Goal: Information Seeking & Learning: Learn about a topic

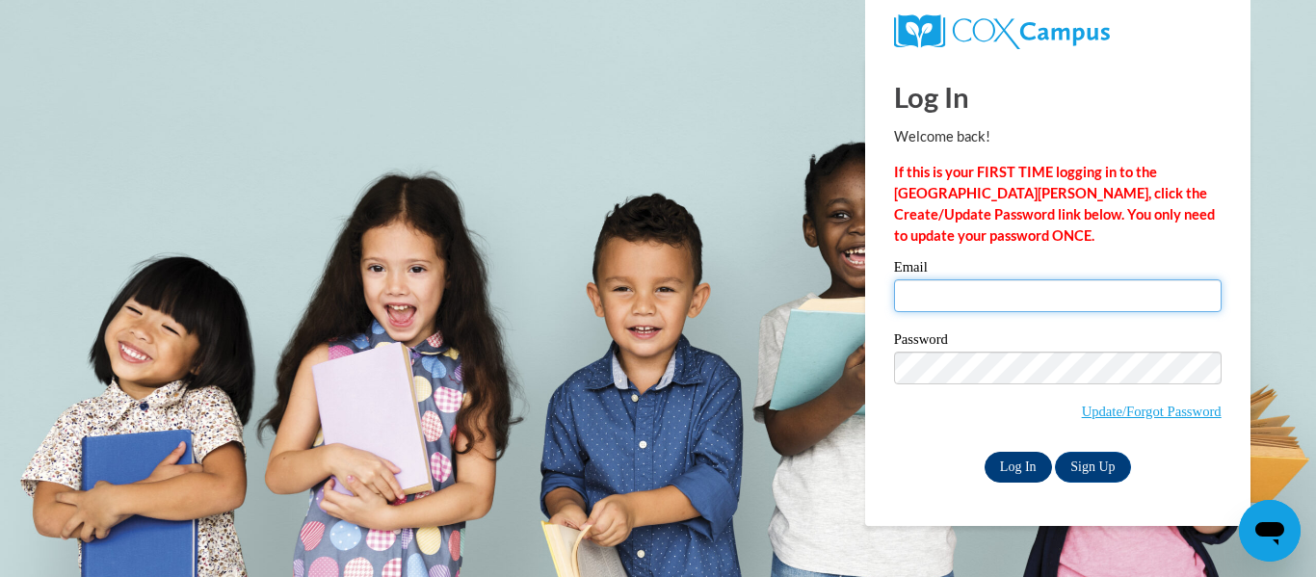
type input "[EMAIL_ADDRESS][DOMAIN_NAME]"
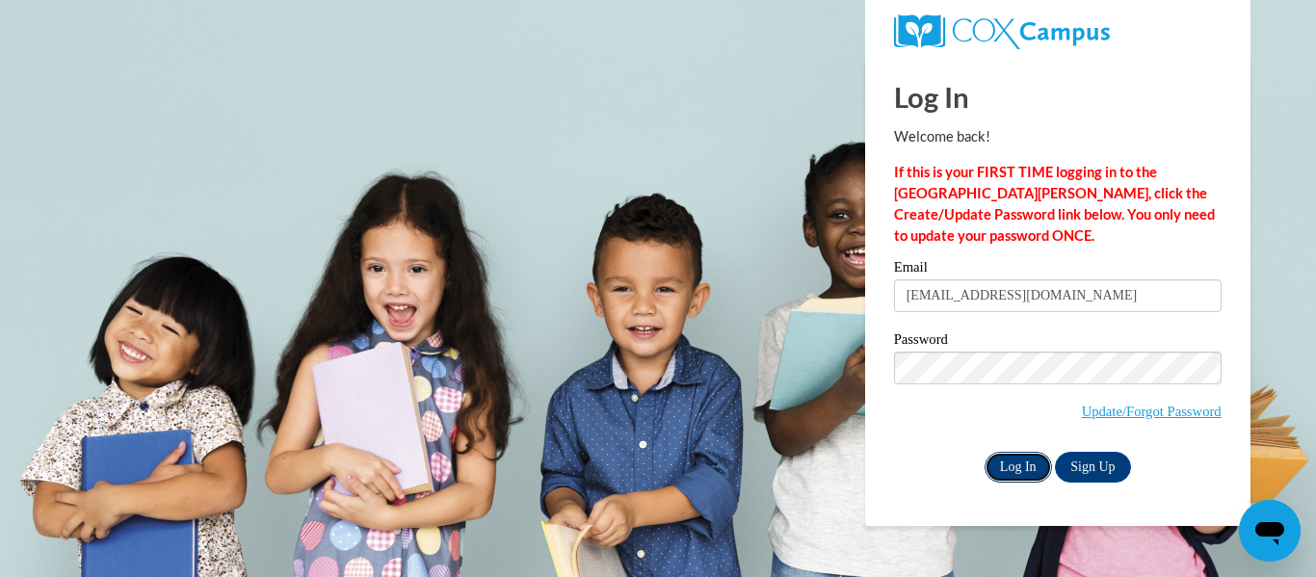
click at [1017, 457] on input "Log In" at bounding box center [1018, 467] width 67 height 31
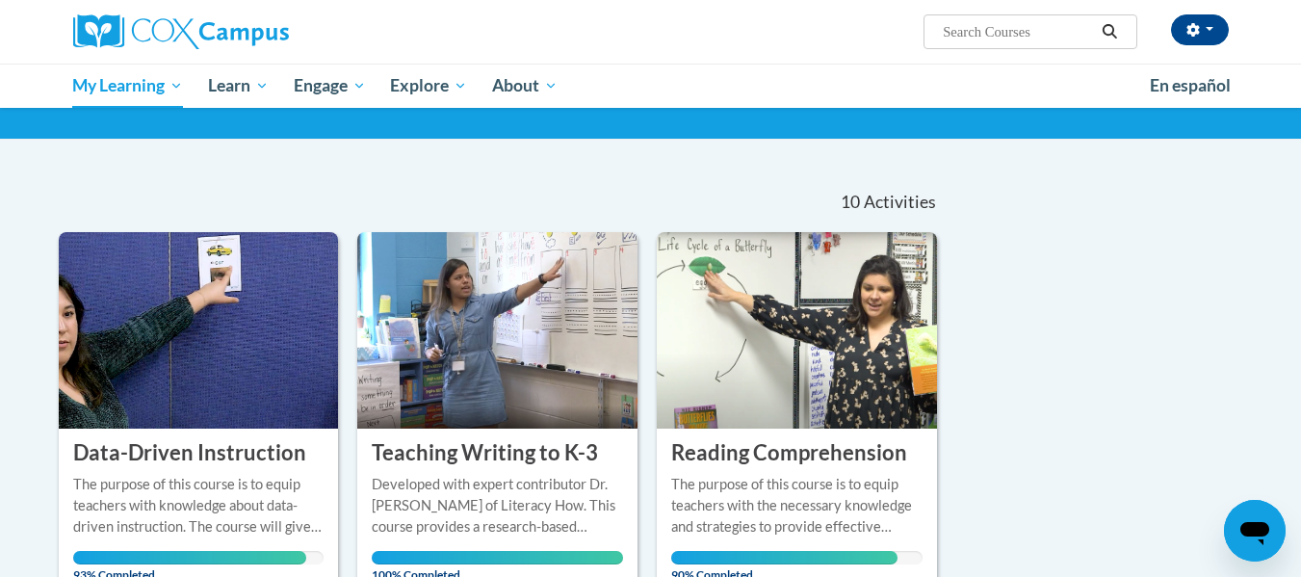
scroll to position [119, 0]
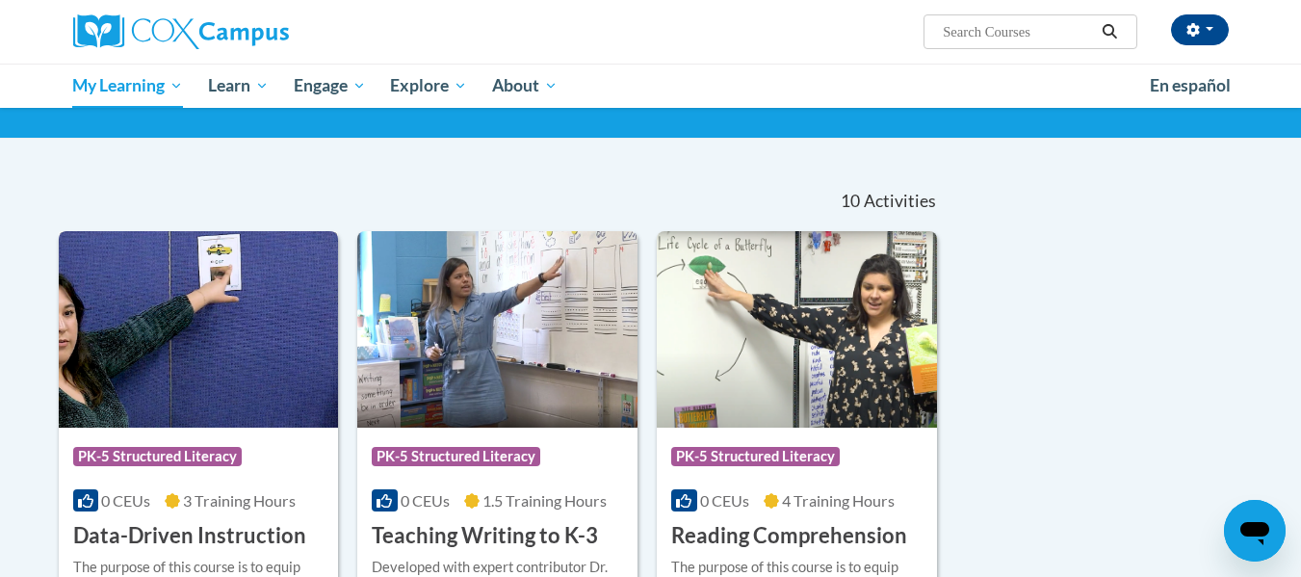
click at [268, 327] on img at bounding box center [199, 329] width 280 height 197
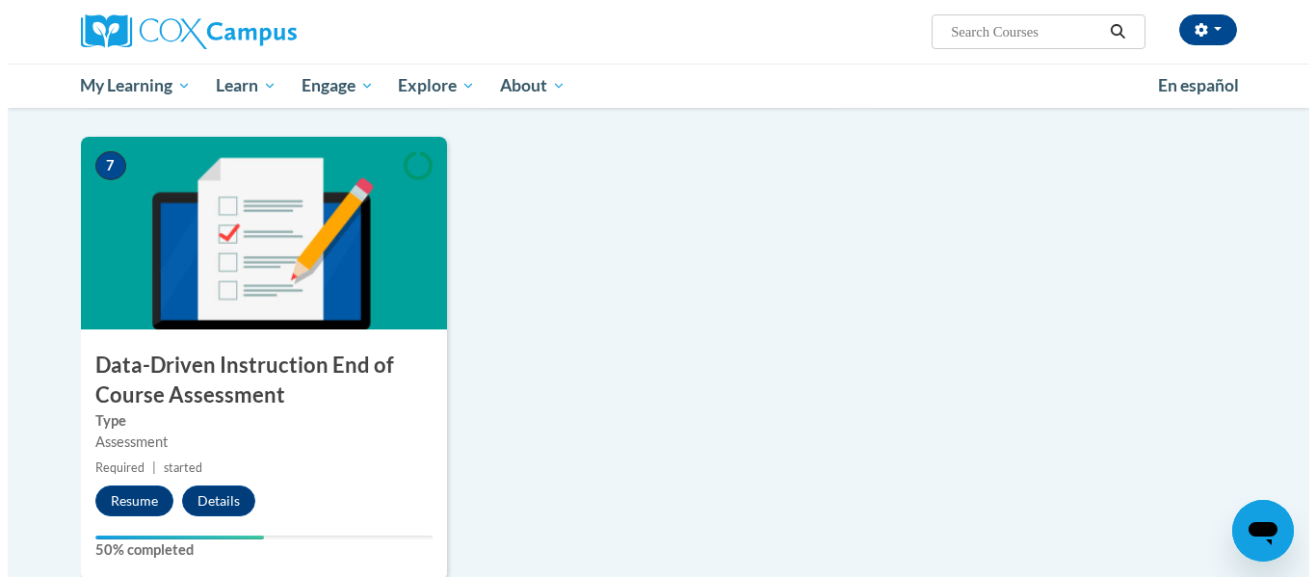
scroll to position [1321, 0]
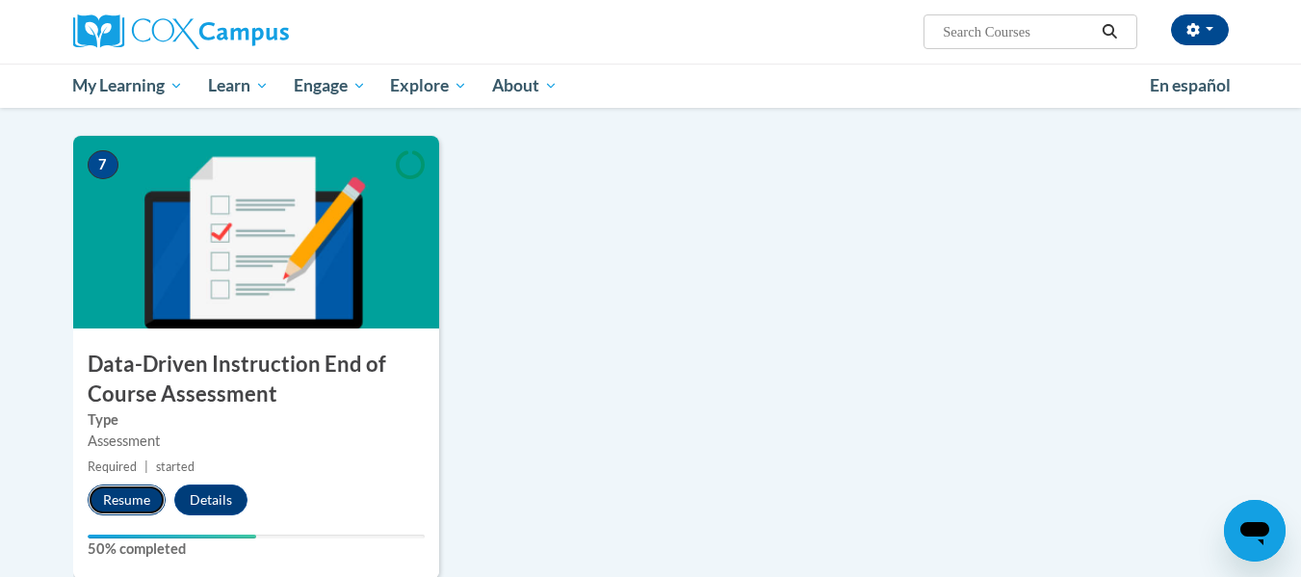
click at [142, 494] on button "Resume" at bounding box center [127, 500] width 78 height 31
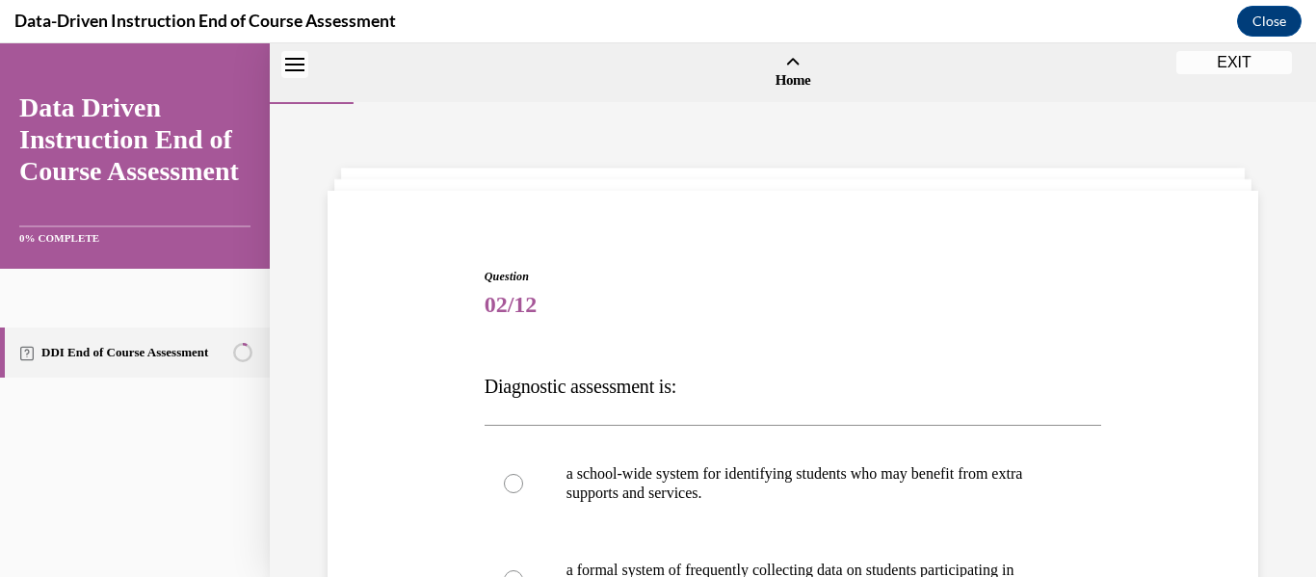
scroll to position [60, 0]
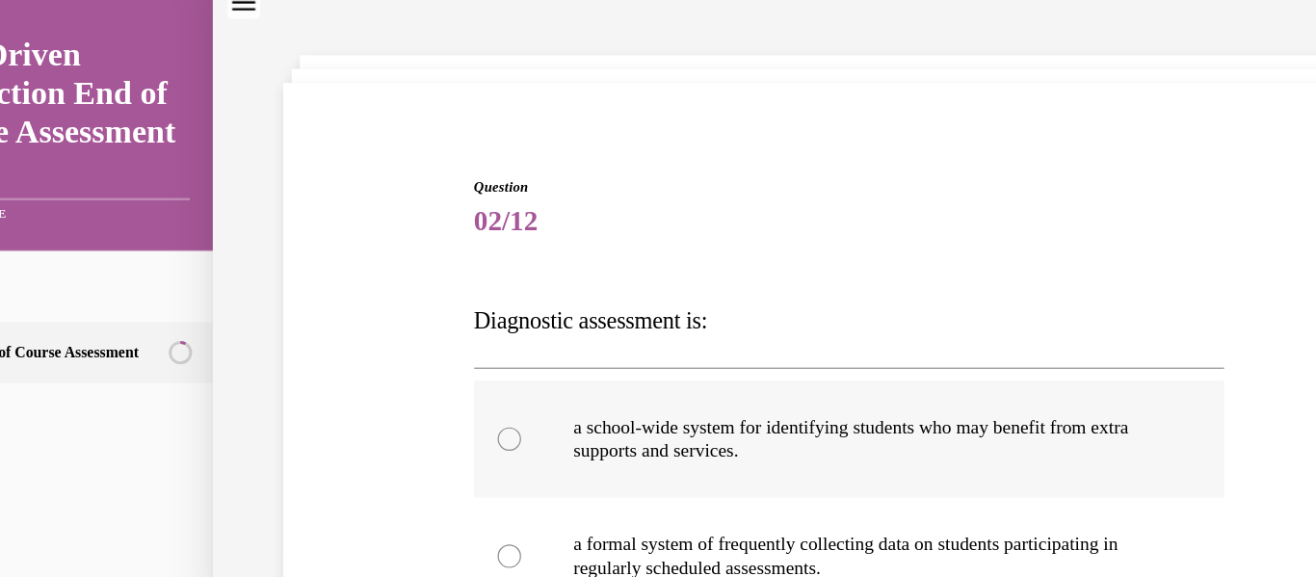
click at [393, 348] on div at bounding box center [398, 357] width 19 height 19
click at [393, 348] on input "a school-wide system for identifying students who may benefit from extra suppor…" at bounding box center [398, 357] width 19 height 19
radio input "true"
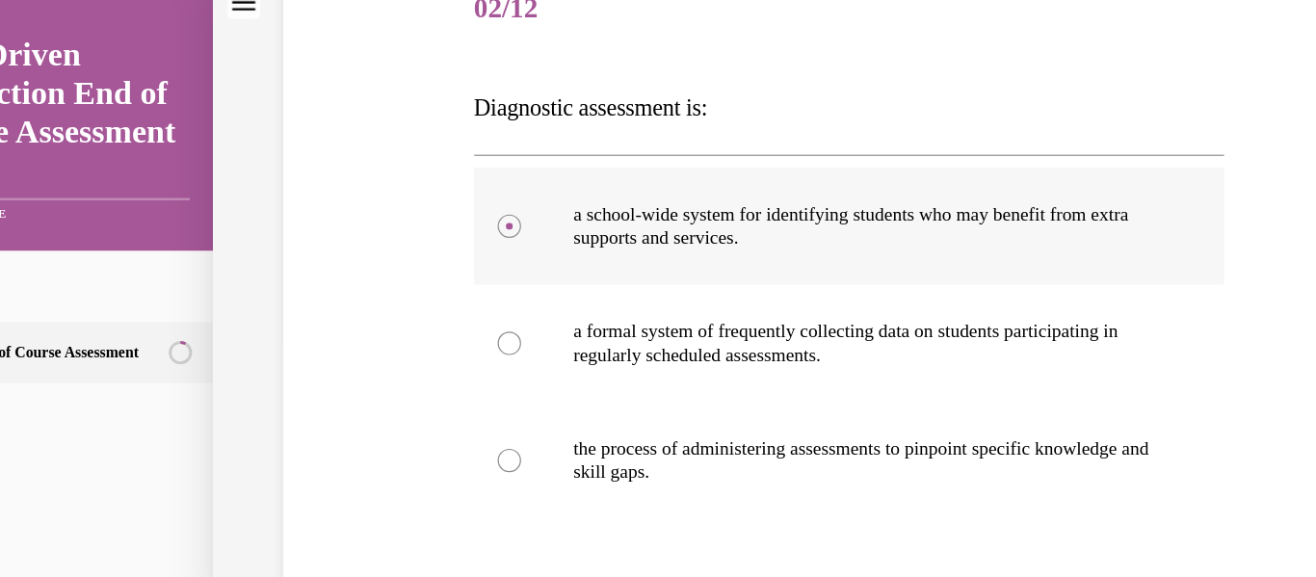
scroll to position [367, 0]
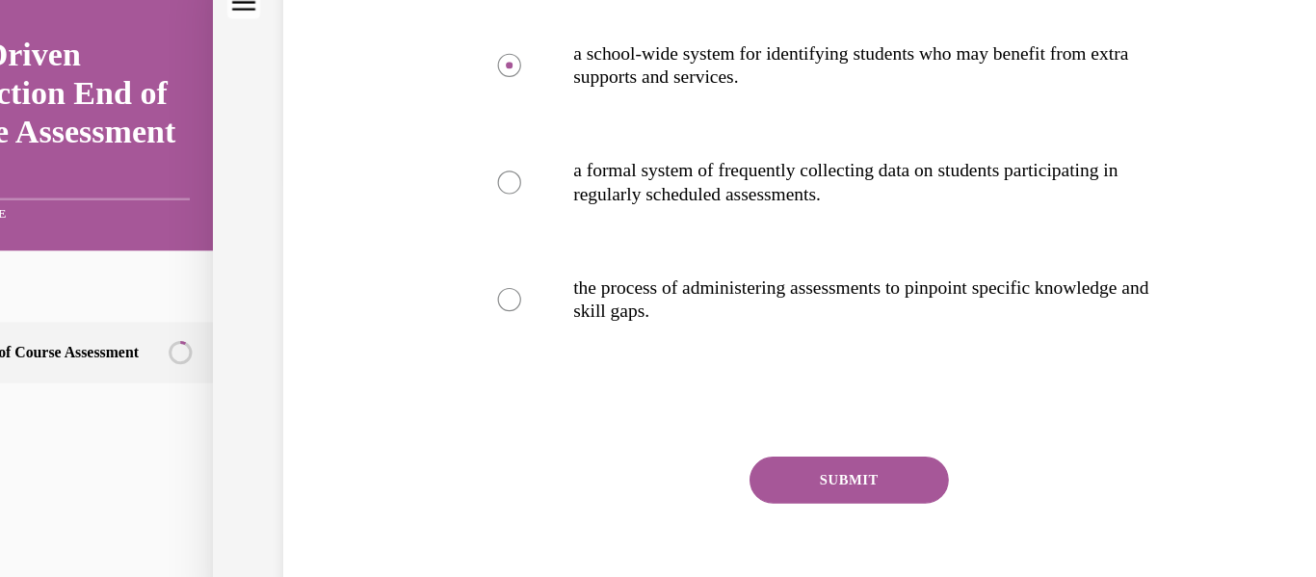
click at [598, 386] on button "SUBMIT" at bounding box center [678, 391] width 164 height 39
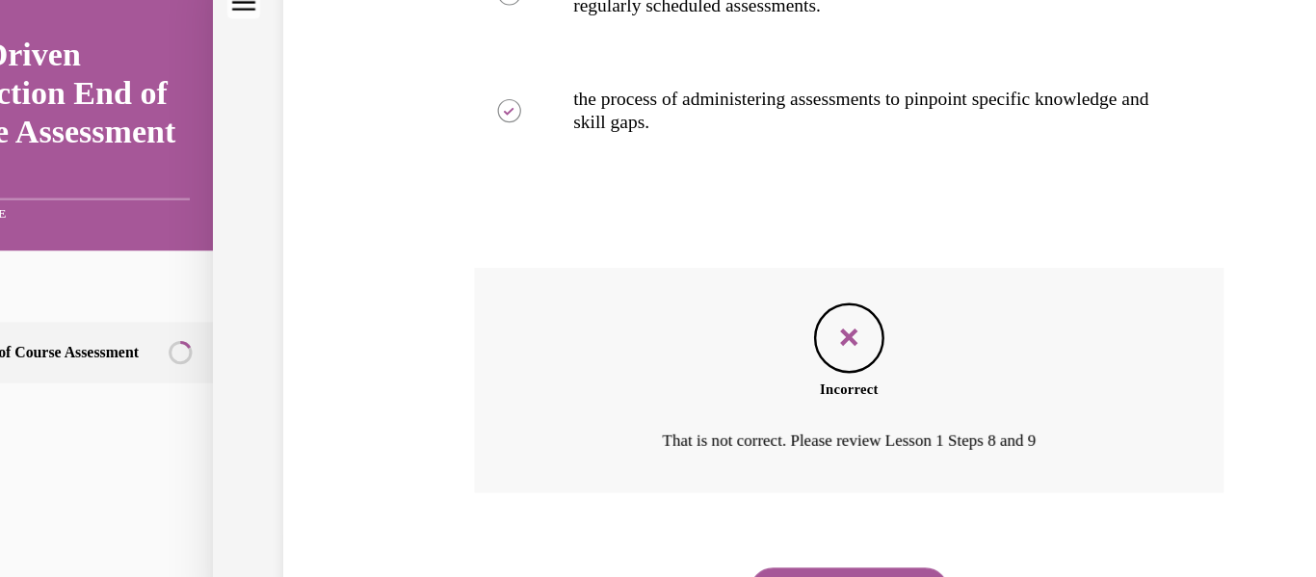
scroll to position [581, 0]
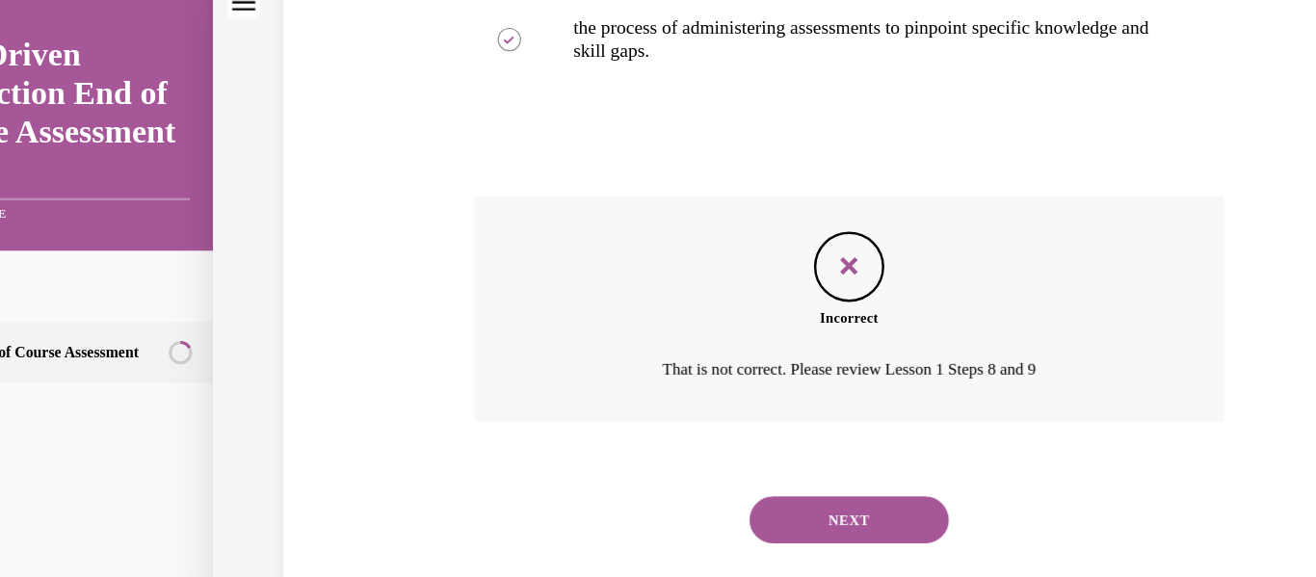
click at [641, 412] on button "NEXT" at bounding box center [678, 424] width 164 height 39
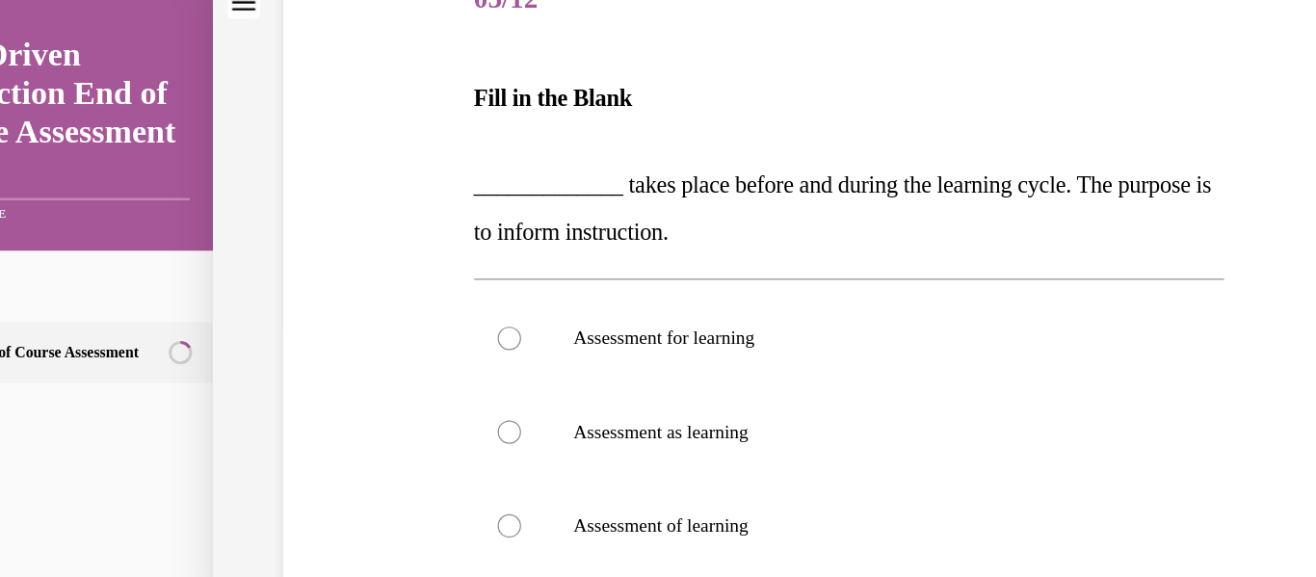
scroll to position [252, 0]
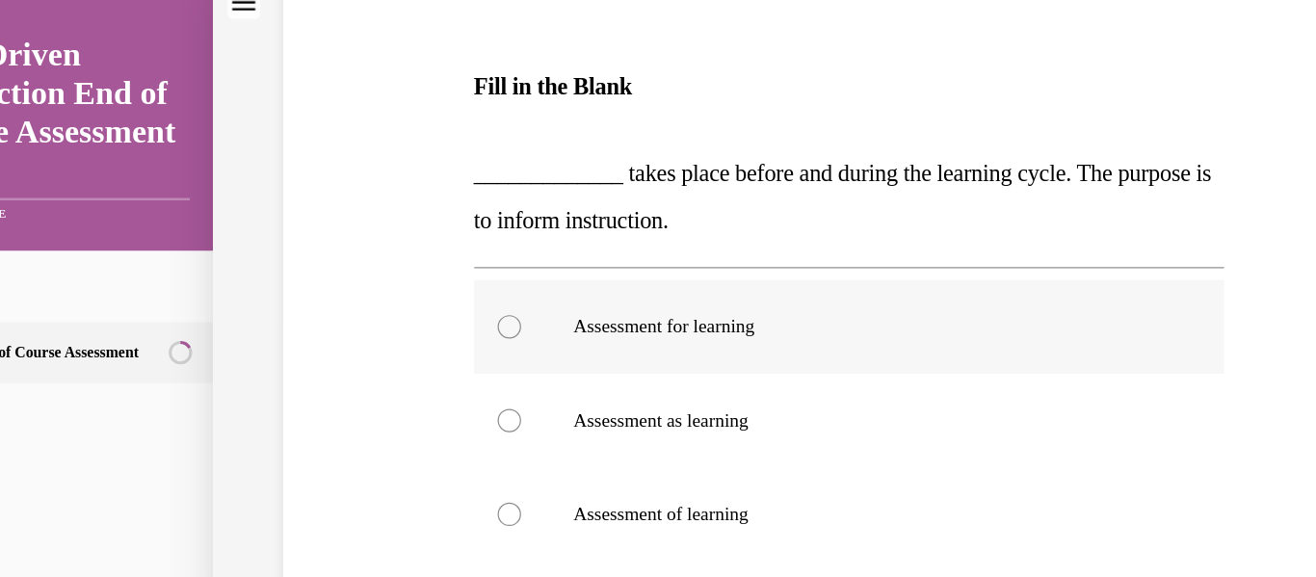
click at [540, 270] on p "Assessment for learning" at bounding box center [695, 264] width 487 height 19
click at [408, 270] on input "Assessment for learning" at bounding box center [398, 264] width 19 height 19
radio input "true"
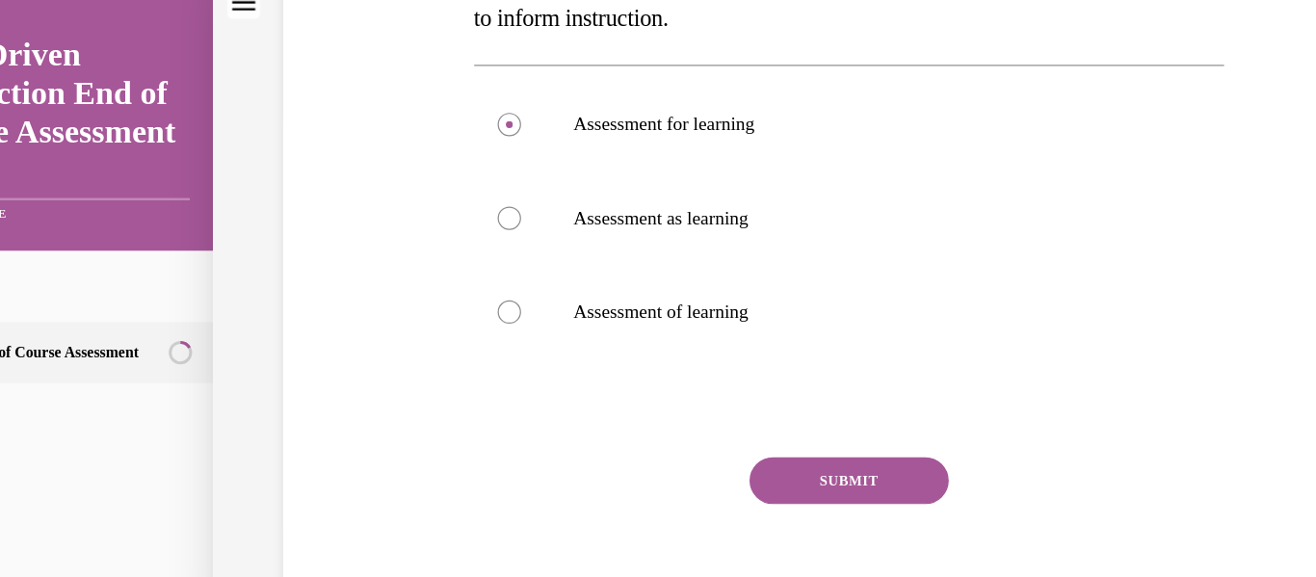
click at [631, 381] on button "SUBMIT" at bounding box center [678, 391] width 164 height 39
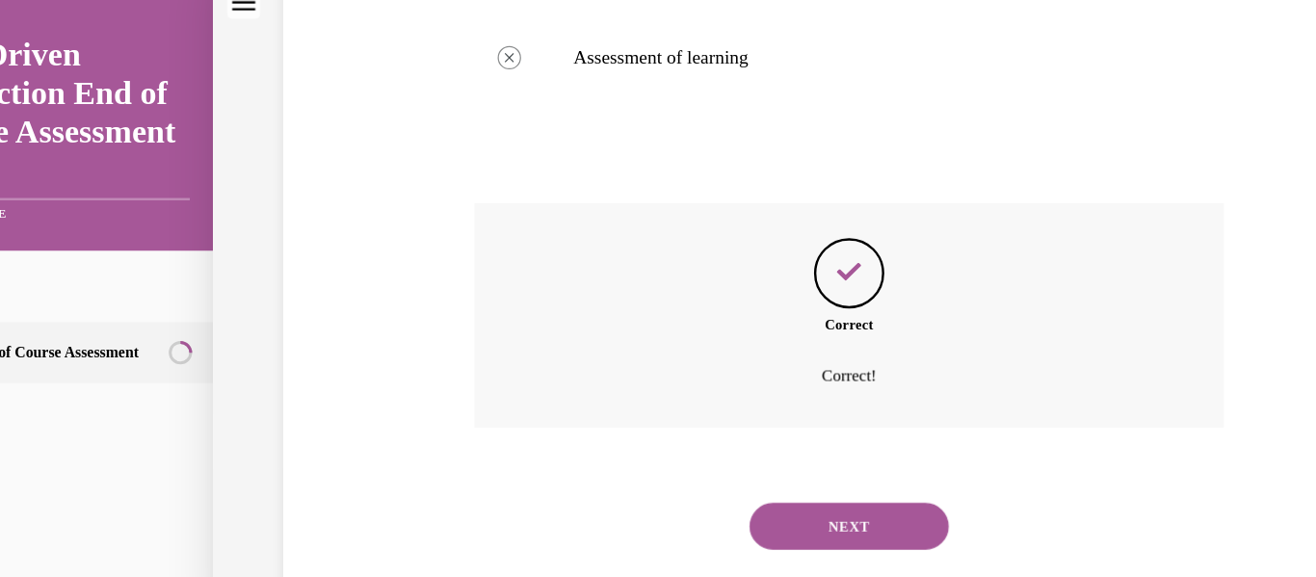
click at [640, 423] on button "NEXT" at bounding box center [678, 428] width 164 height 39
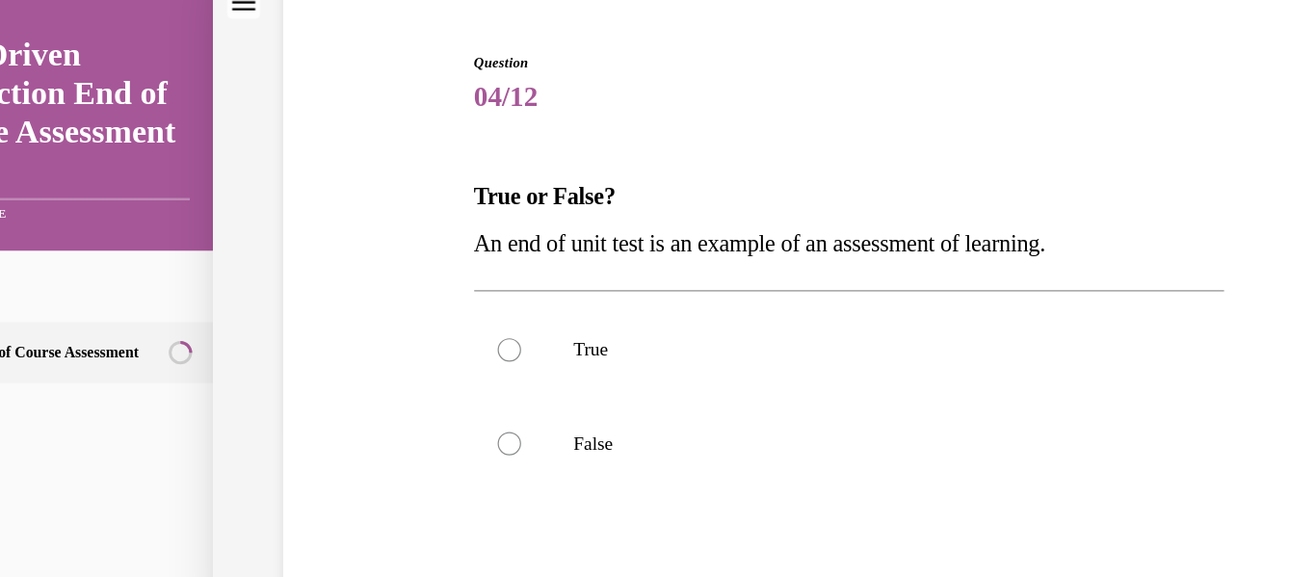
scroll to position [163, 0]
click at [487, 283] on p "True" at bounding box center [695, 283] width 487 height 19
click at [408, 283] on input "True" at bounding box center [398, 283] width 19 height 19
radio input "true"
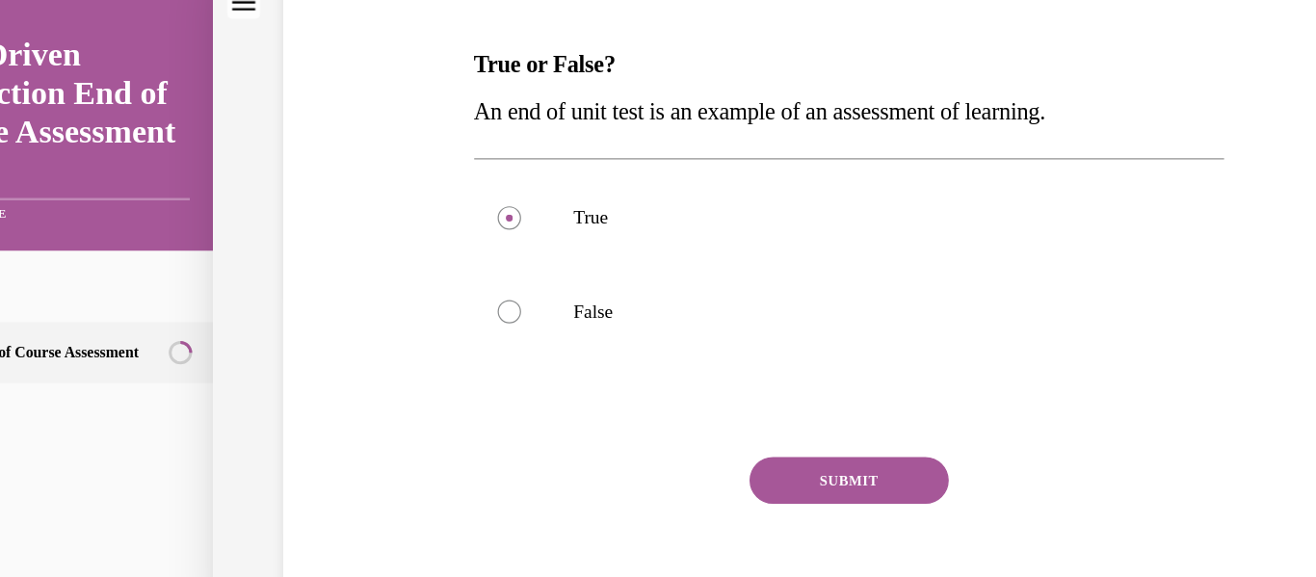
click at [652, 388] on button "SUBMIT" at bounding box center [678, 391] width 164 height 39
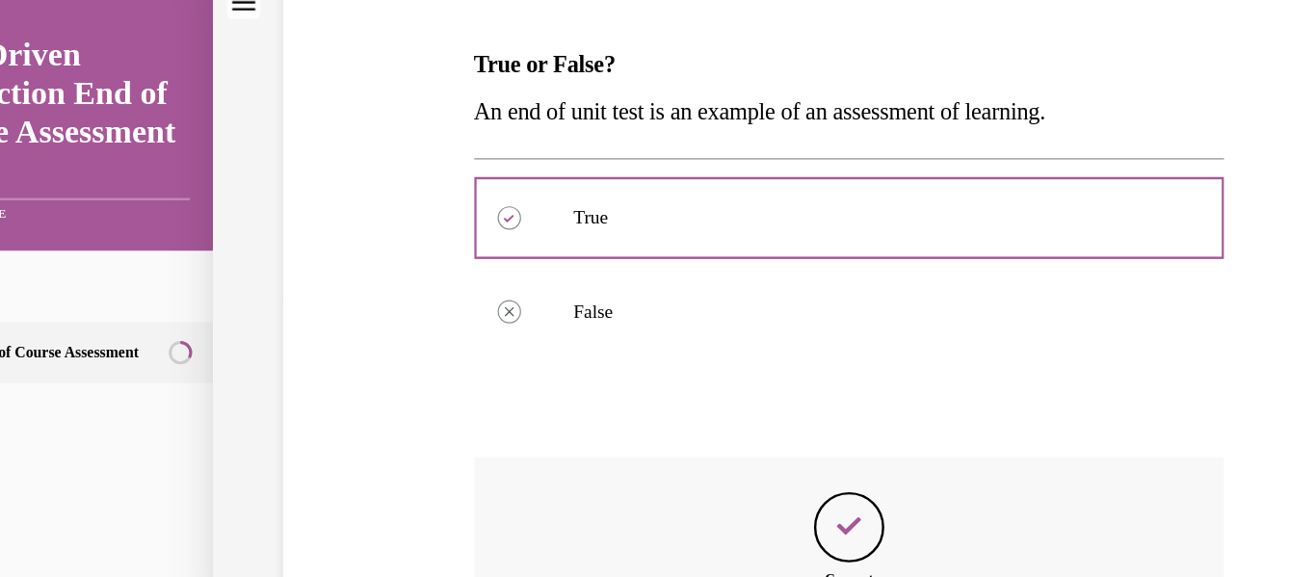
scroll to position [485, 0]
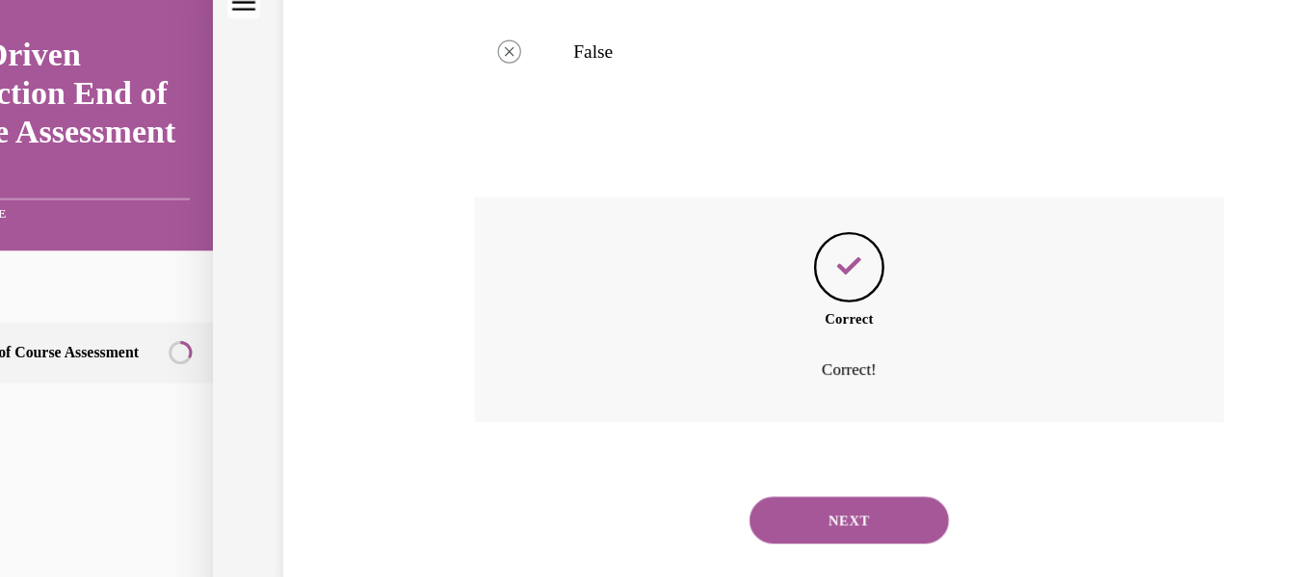
click at [650, 410] on button "NEXT" at bounding box center [678, 424] width 164 height 39
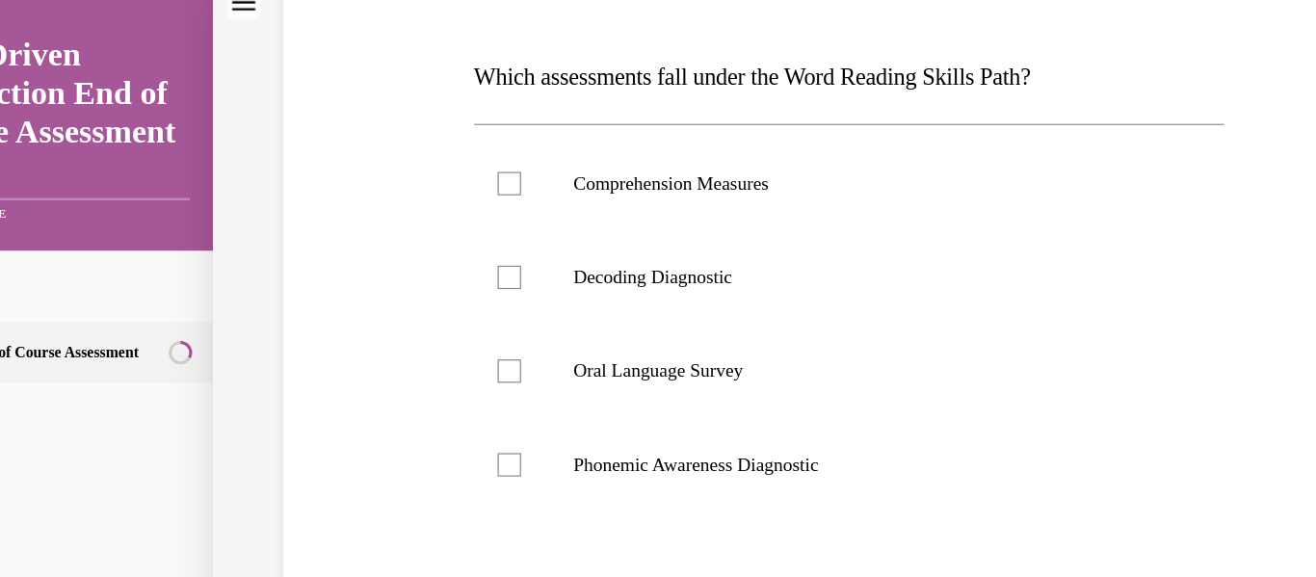
scroll to position [261, 0]
click at [598, 375] on p "Phonemic Awareness Diagnostic" at bounding box center [695, 377] width 487 height 19
click at [408, 375] on input "Phonemic Awareness Diagnostic" at bounding box center [398, 377] width 19 height 19
checkbox input "true"
click at [540, 234] on label "Decoding Diagnostic" at bounding box center [679, 223] width 618 height 77
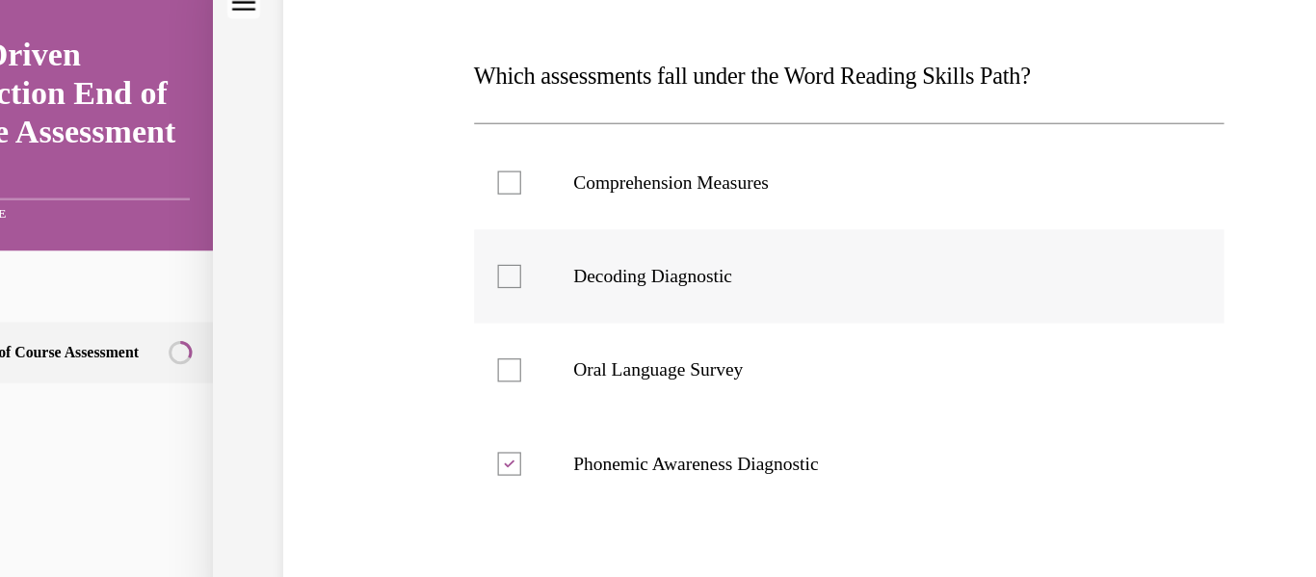
click at [408, 233] on input "Decoding Diagnostic" at bounding box center [398, 223] width 19 height 19
checkbox input "true"
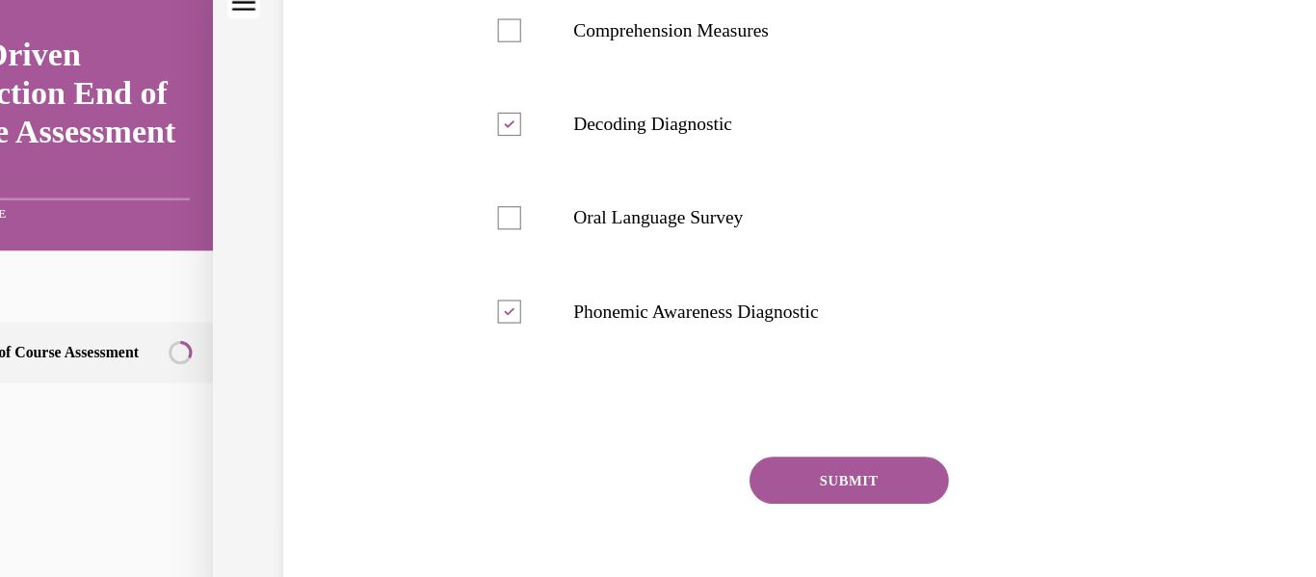
click at [663, 381] on button "SUBMIT" at bounding box center [678, 391] width 164 height 39
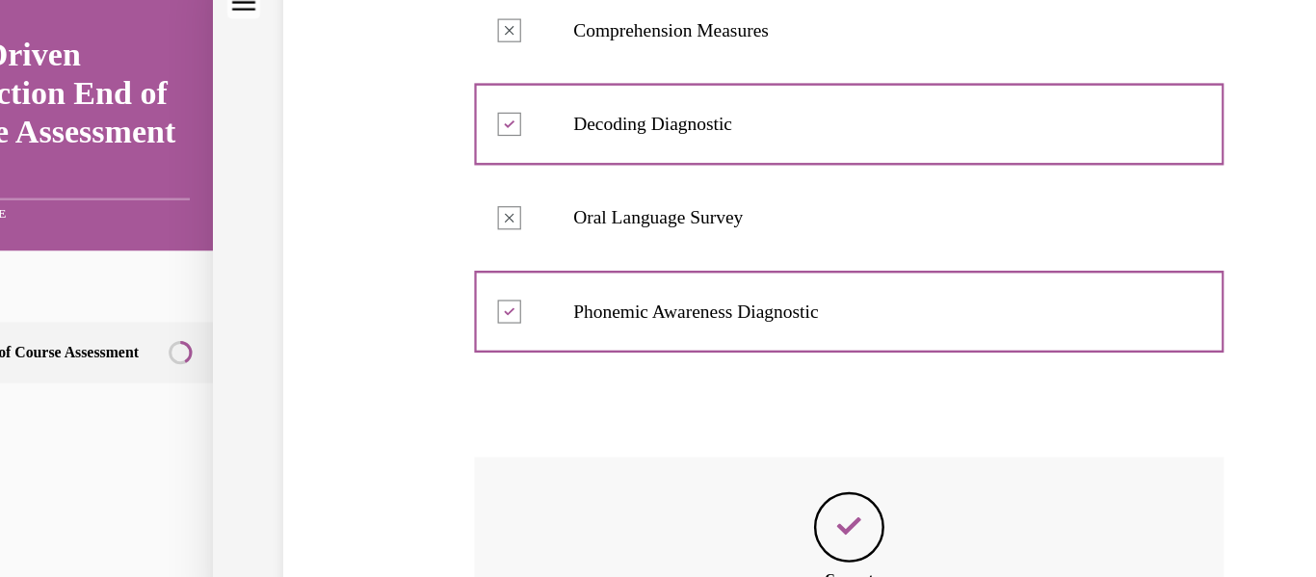
scroll to position [600, 0]
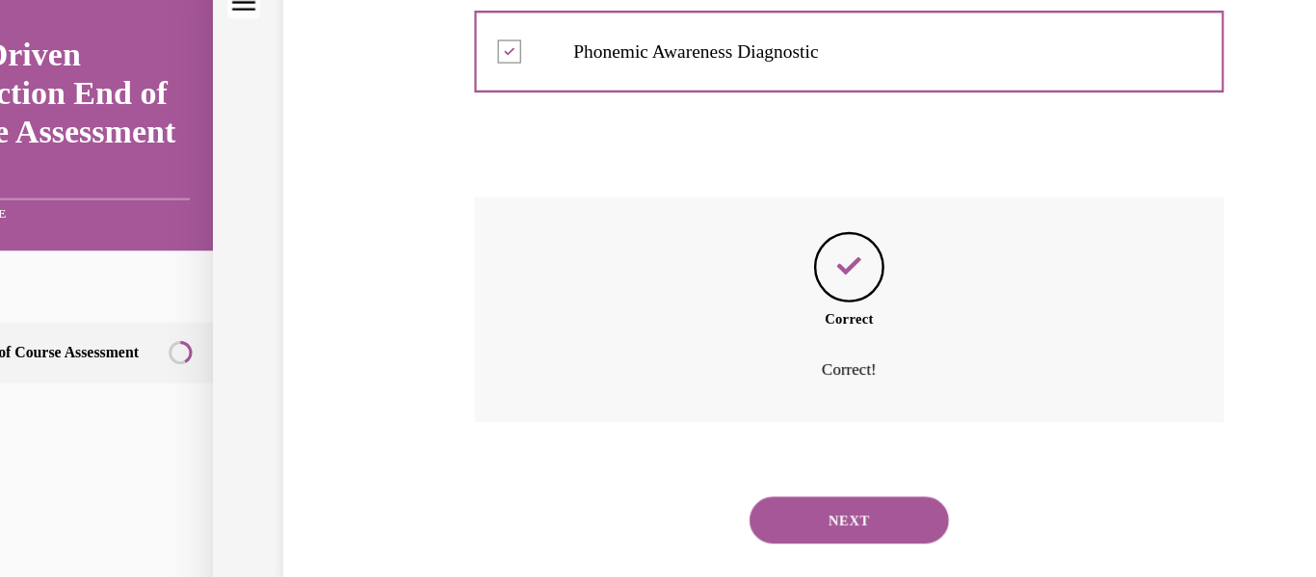
click at [660, 411] on button "NEXT" at bounding box center [678, 424] width 164 height 39
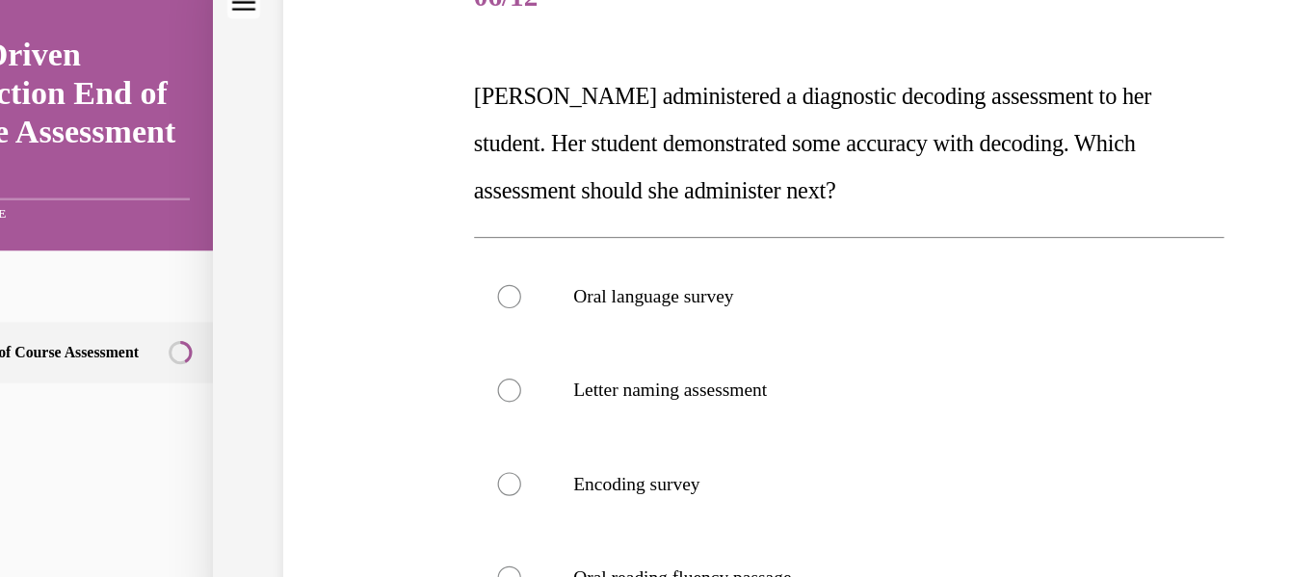
scroll to position [304, 0]
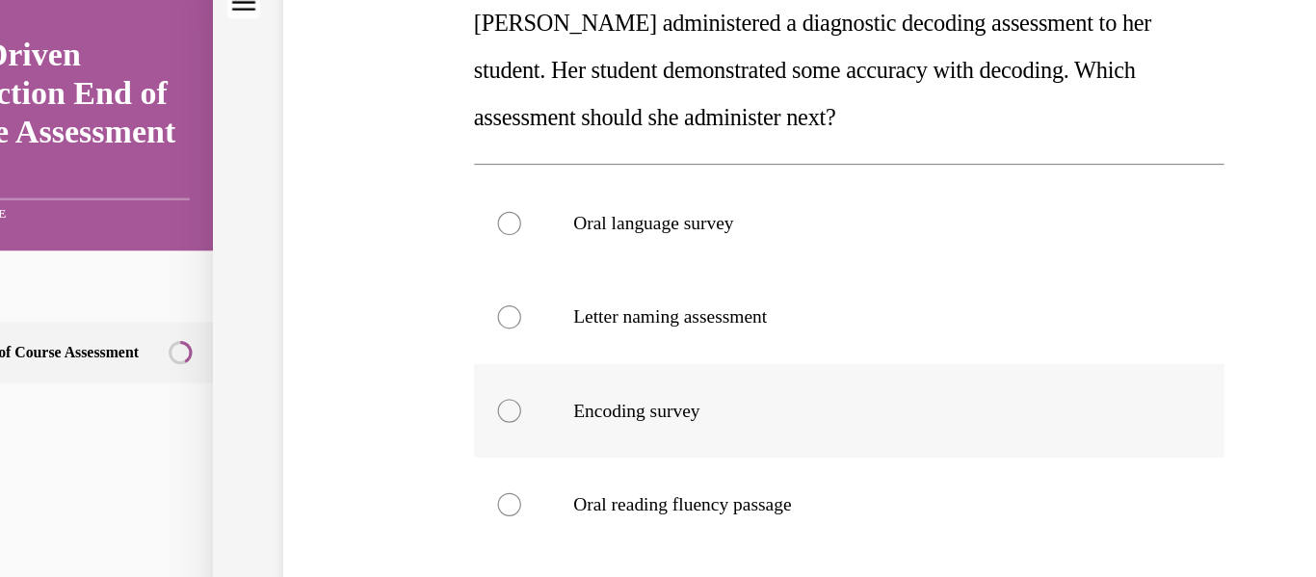
click at [545, 360] on label "Encoding survey" at bounding box center [679, 334] width 618 height 77
click at [408, 344] on input "Encoding survey" at bounding box center [398, 334] width 19 height 19
radio input "true"
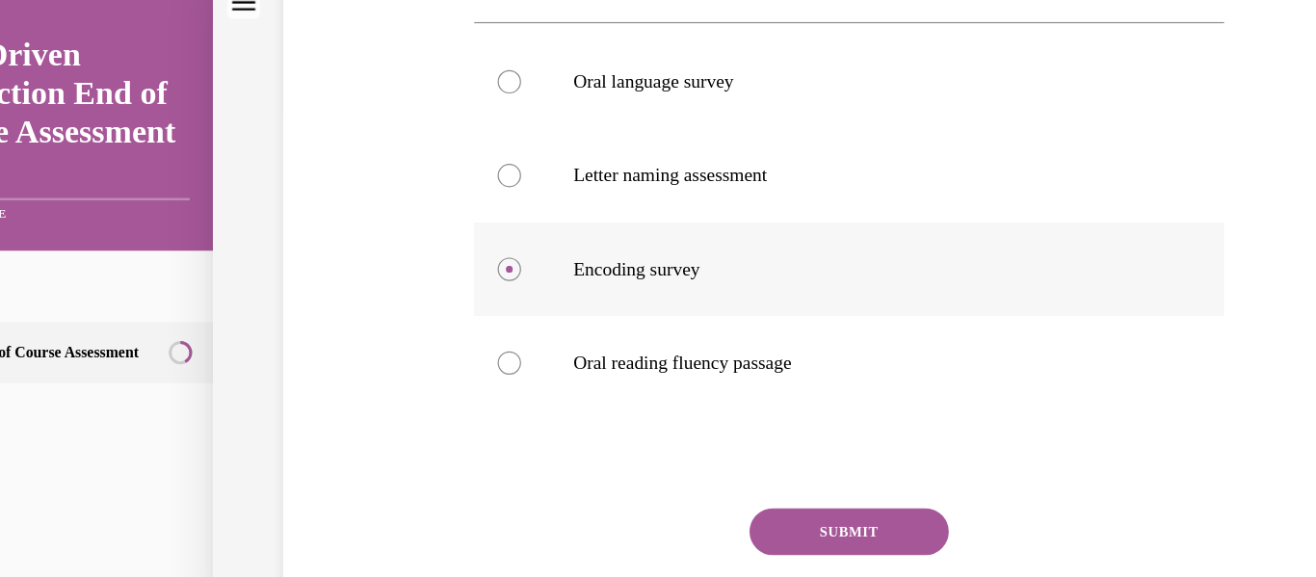
scroll to position [422, 0]
click at [637, 428] on button "SUBMIT" at bounding box center [678, 432] width 164 height 39
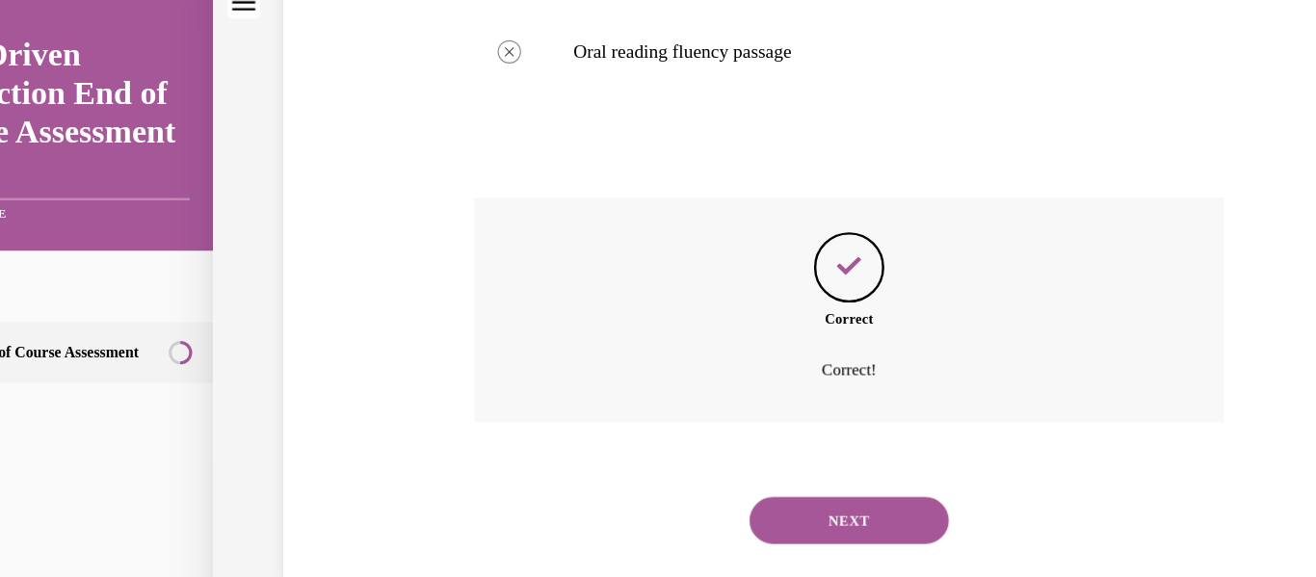
click at [638, 428] on button "NEXT" at bounding box center [678, 424] width 164 height 39
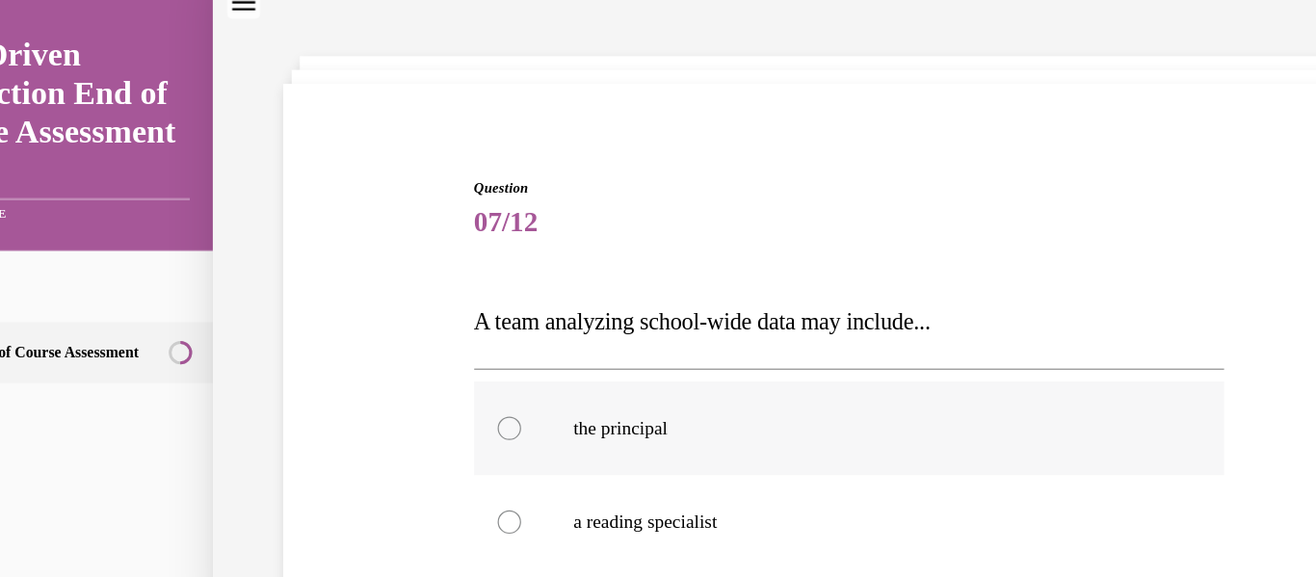
click at [527, 360] on label "the principal" at bounding box center [679, 348] width 618 height 77
click at [408, 358] on input "the principal" at bounding box center [398, 348] width 19 height 19
radio input "true"
click at [523, 421] on p "a reading specialist" at bounding box center [695, 425] width 487 height 19
click at [408, 421] on input "a reading specialist" at bounding box center [398, 425] width 19 height 19
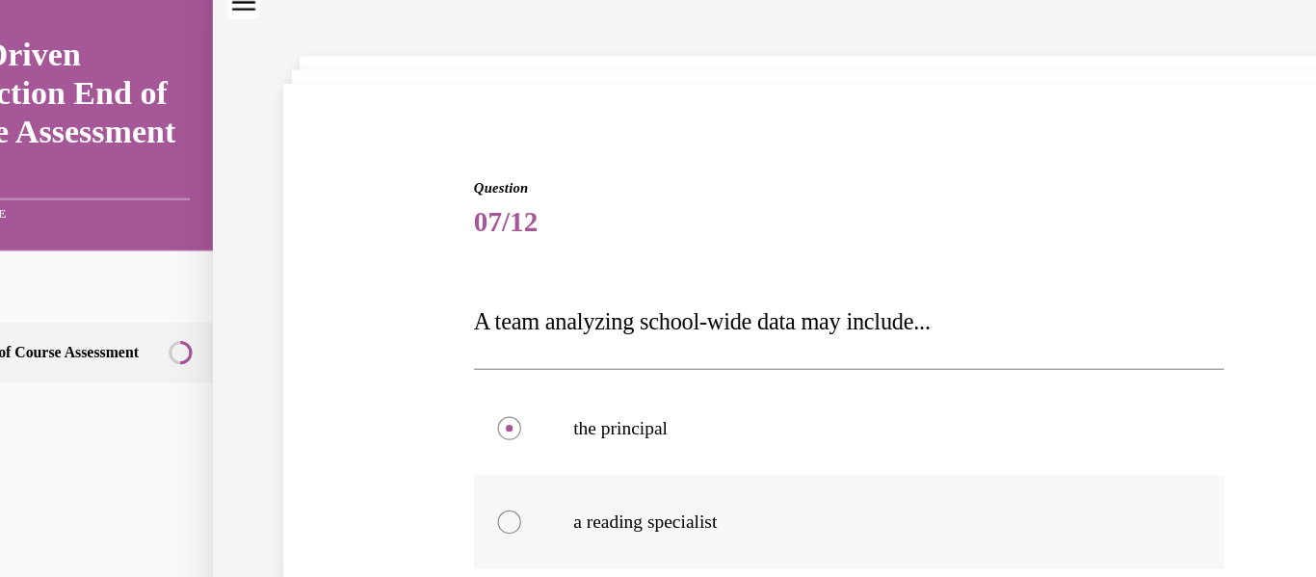
radio input "true"
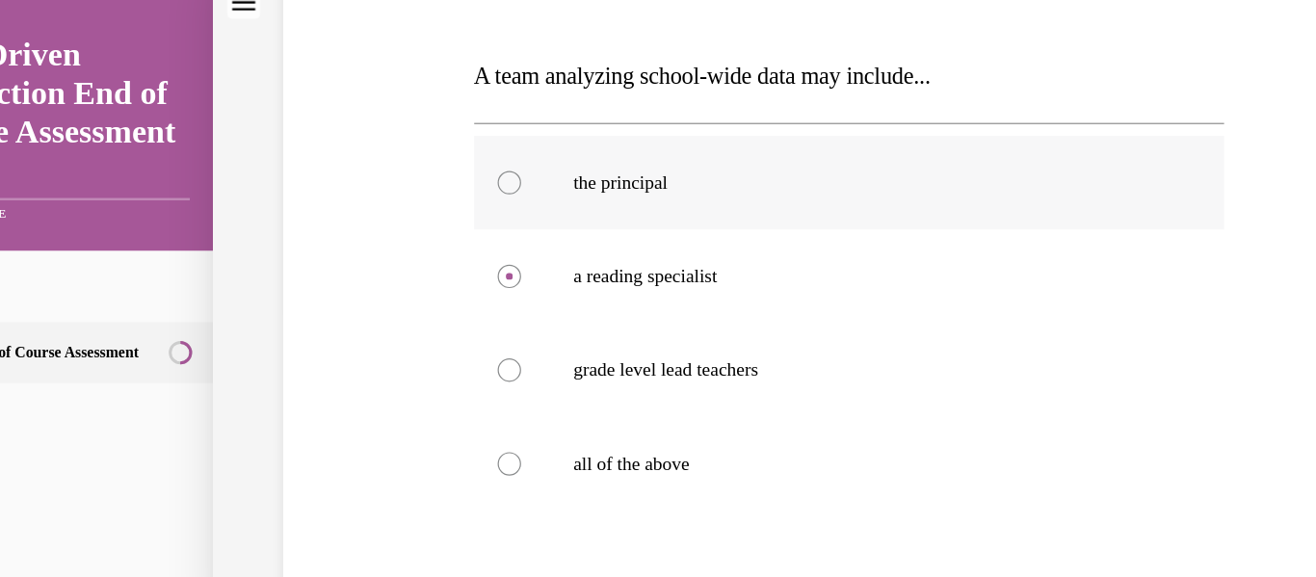
scroll to position [263, 0]
click at [541, 383] on p "all of the above" at bounding box center [695, 375] width 487 height 19
click at [408, 383] on input "all of the above" at bounding box center [398, 375] width 19 height 19
radio input "true"
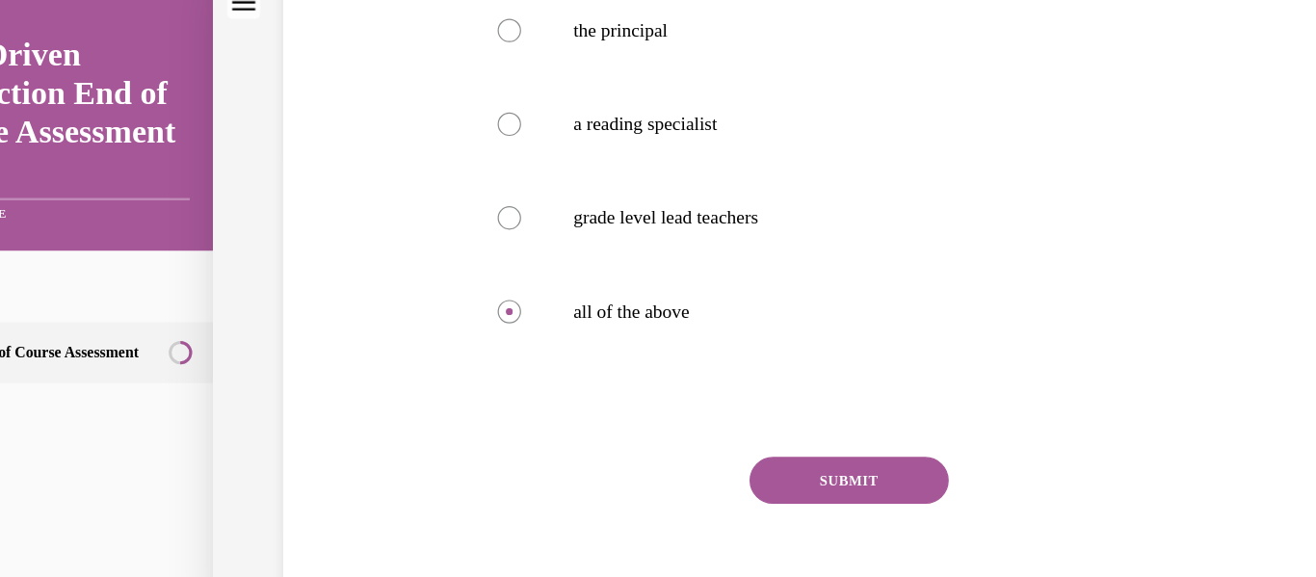
click at [647, 386] on button "SUBMIT" at bounding box center [678, 391] width 164 height 39
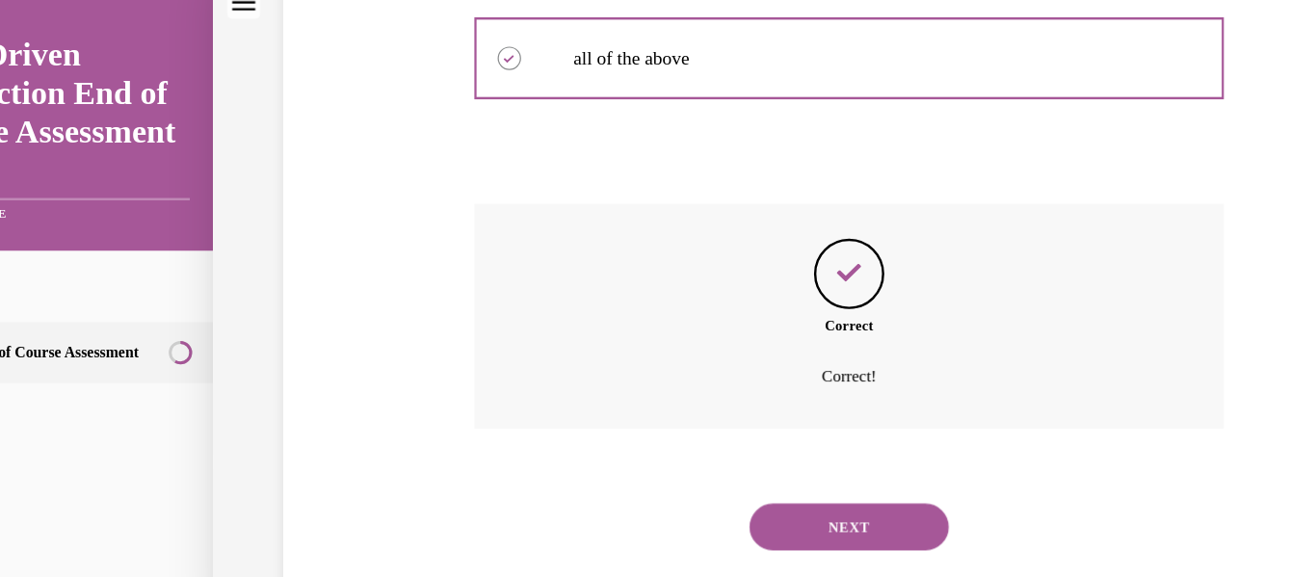
scroll to position [600, 0]
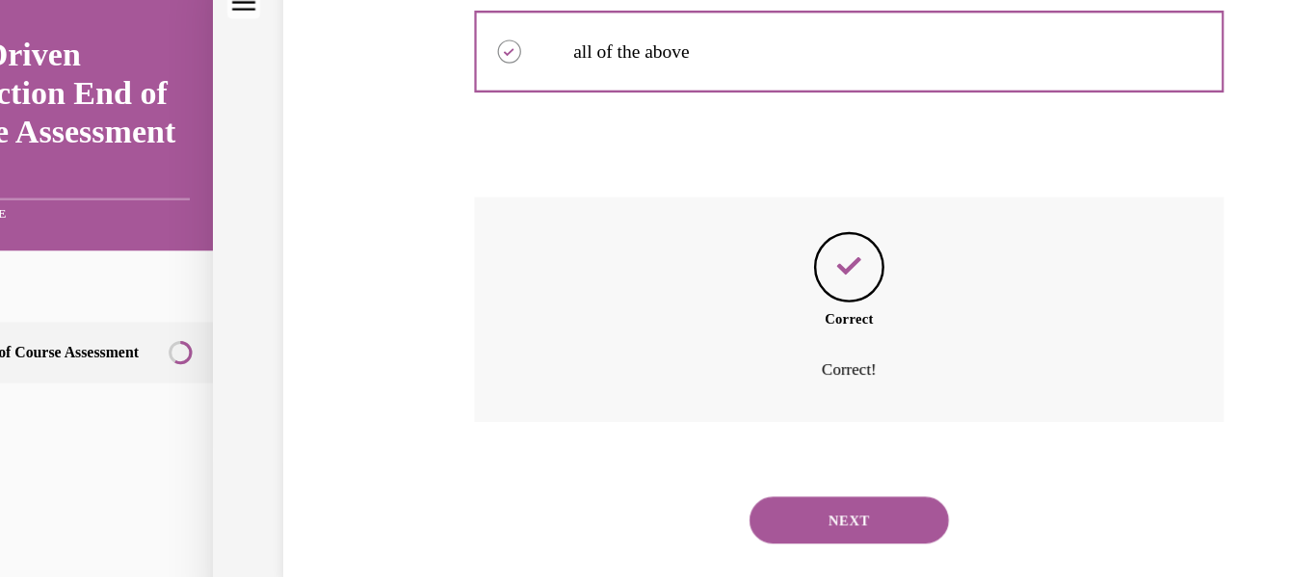
click at [647, 416] on button "NEXT" at bounding box center [678, 424] width 164 height 39
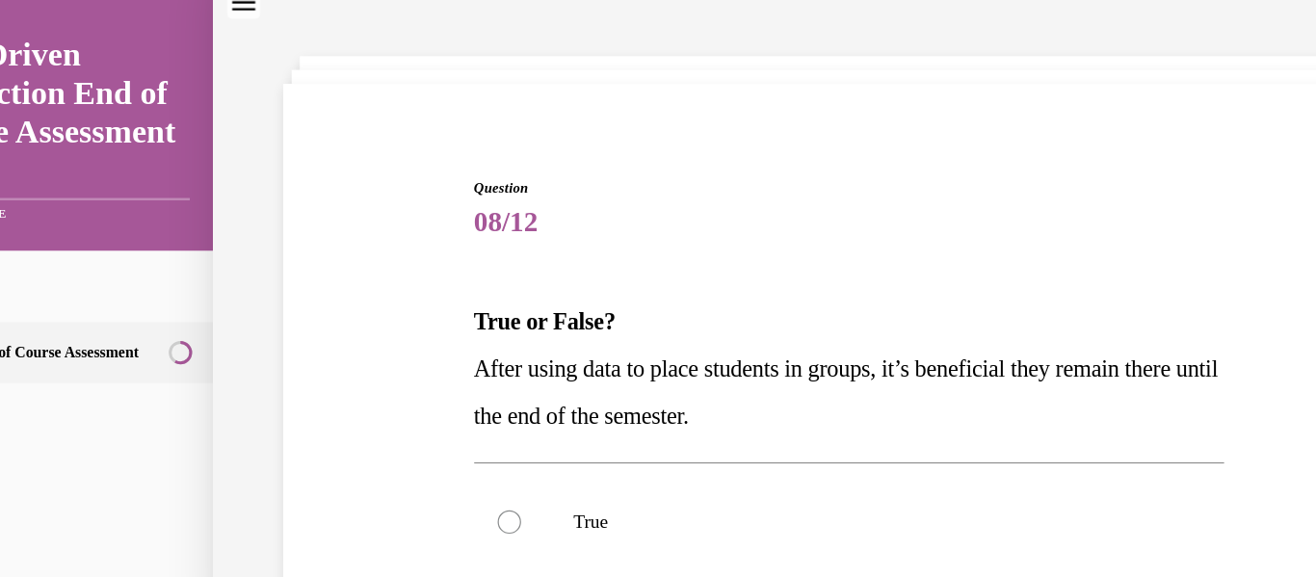
scroll to position [152, 0]
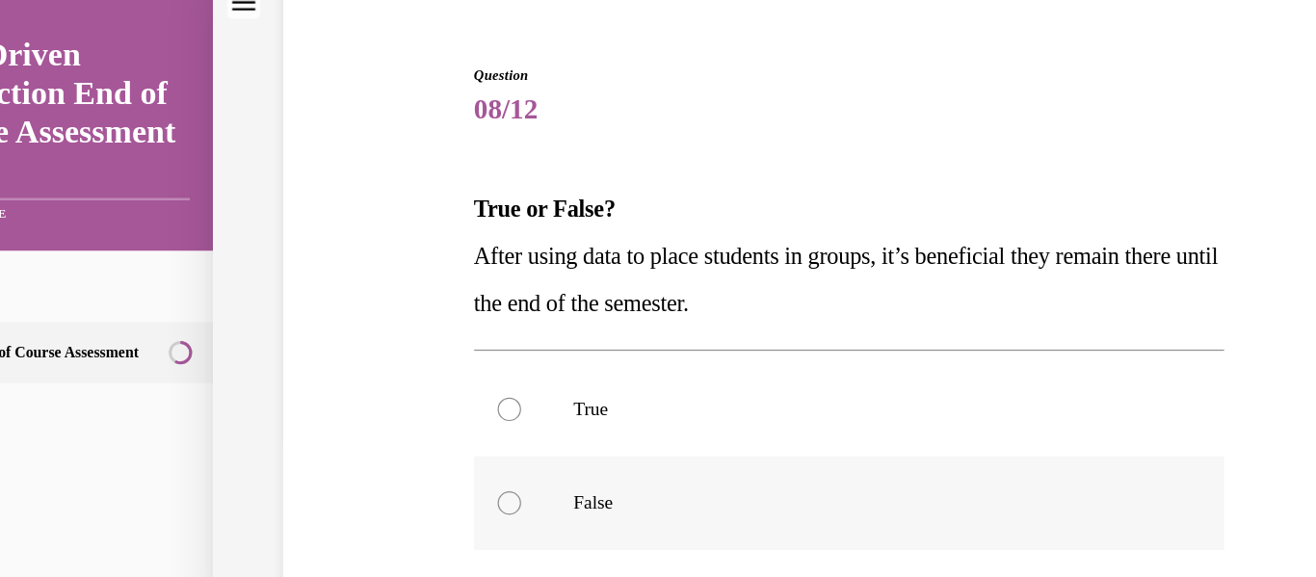
click at [556, 406] on p "False" at bounding box center [695, 409] width 487 height 19
click at [408, 406] on input "False" at bounding box center [398, 409] width 19 height 19
radio input "true"
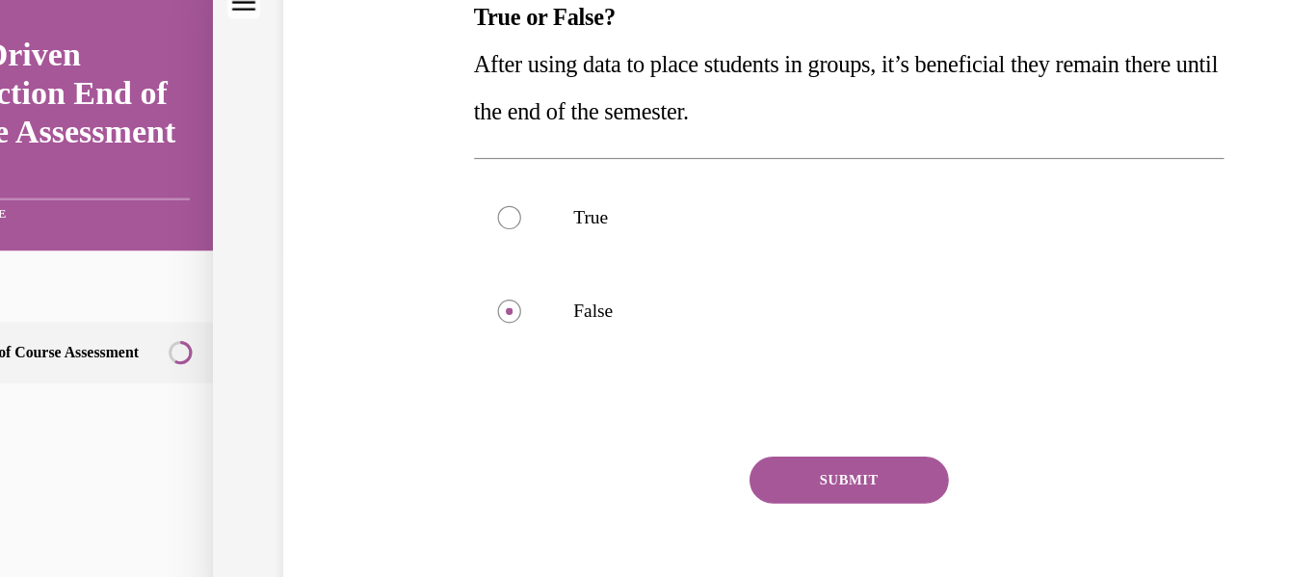
click at [652, 381] on button "SUBMIT" at bounding box center [678, 391] width 164 height 39
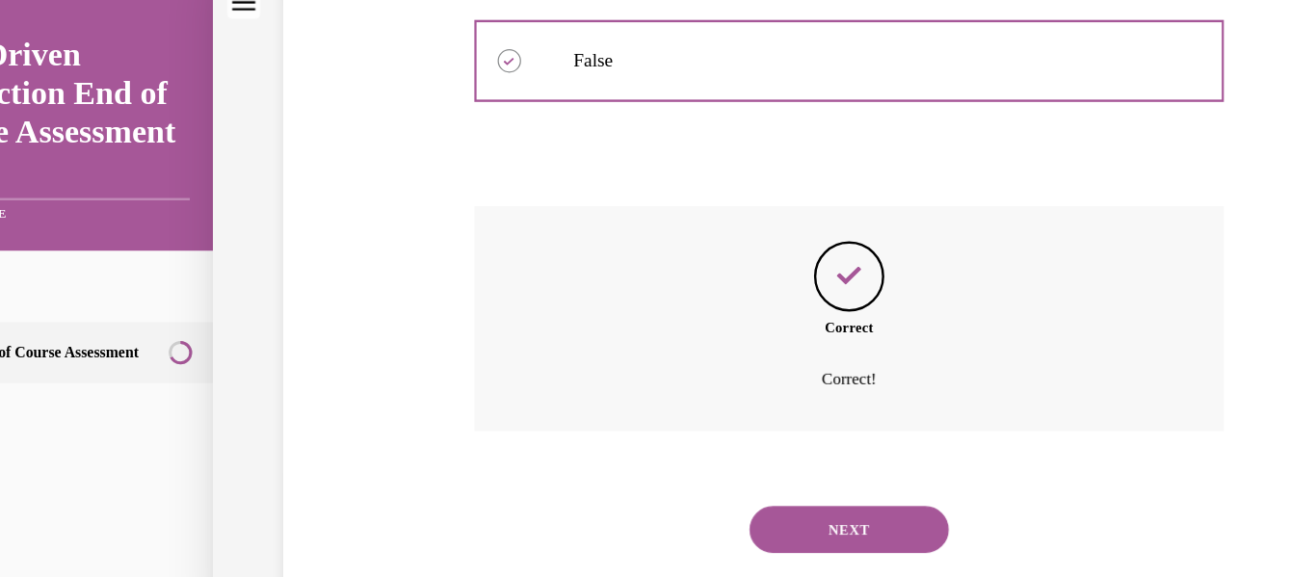
scroll to position [523, 0]
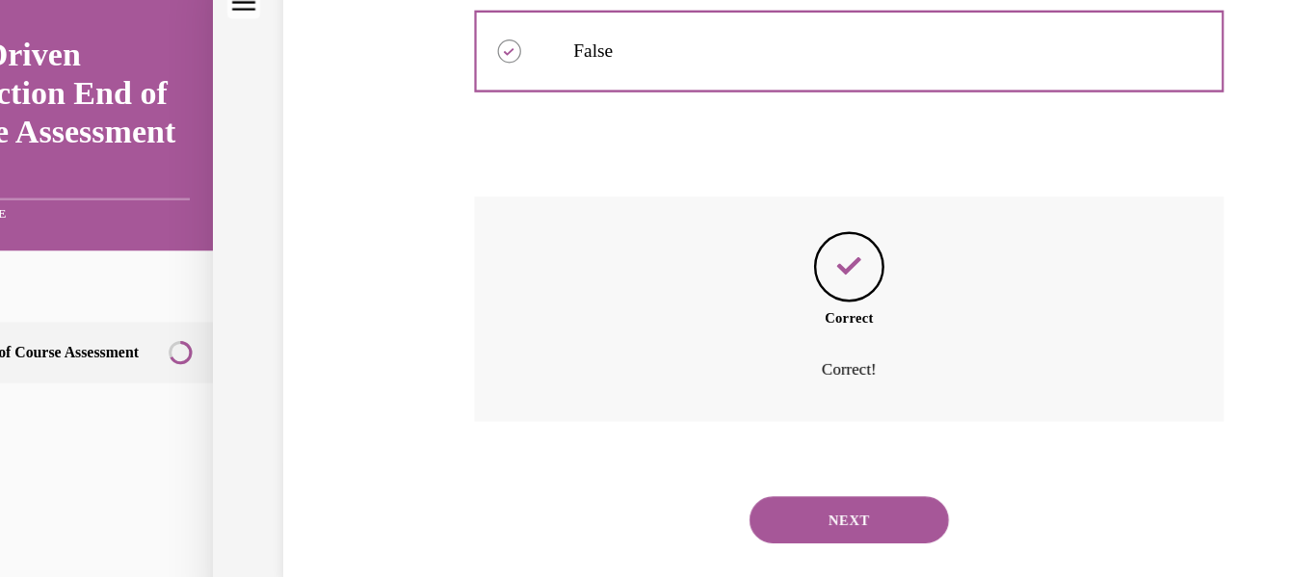
click at [649, 418] on button "NEXT" at bounding box center [678, 424] width 164 height 39
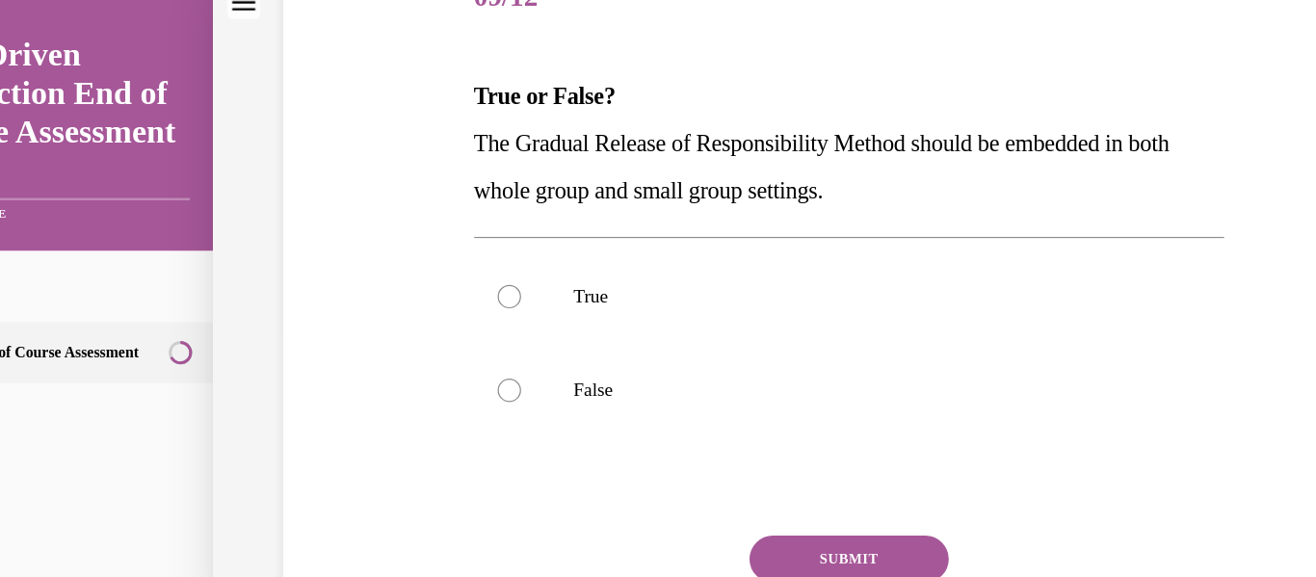
scroll to position [246, 0]
click at [649, 418] on div "Question 09/12 True or False? The Gradual Release of Responsibility Method shou…" at bounding box center [679, 275] width 618 height 638
click at [570, 233] on p "True" at bounding box center [695, 238] width 487 height 19
click at [408, 233] on input "True" at bounding box center [398, 238] width 19 height 19
radio input "true"
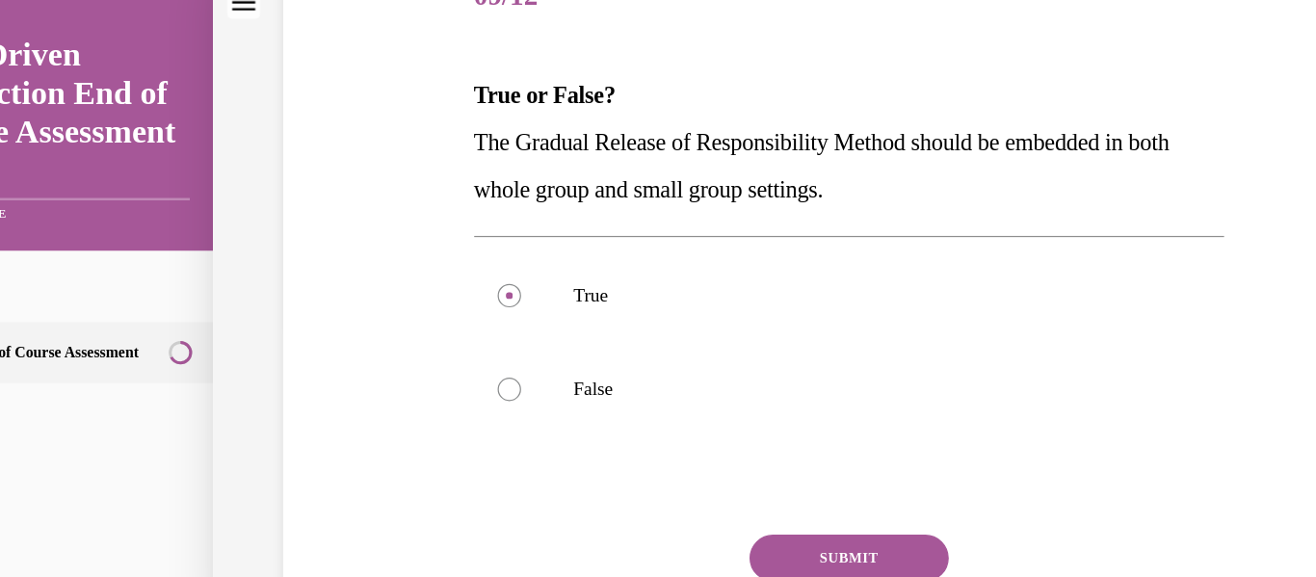
click at [666, 453] on button "SUBMIT" at bounding box center [678, 454] width 164 height 39
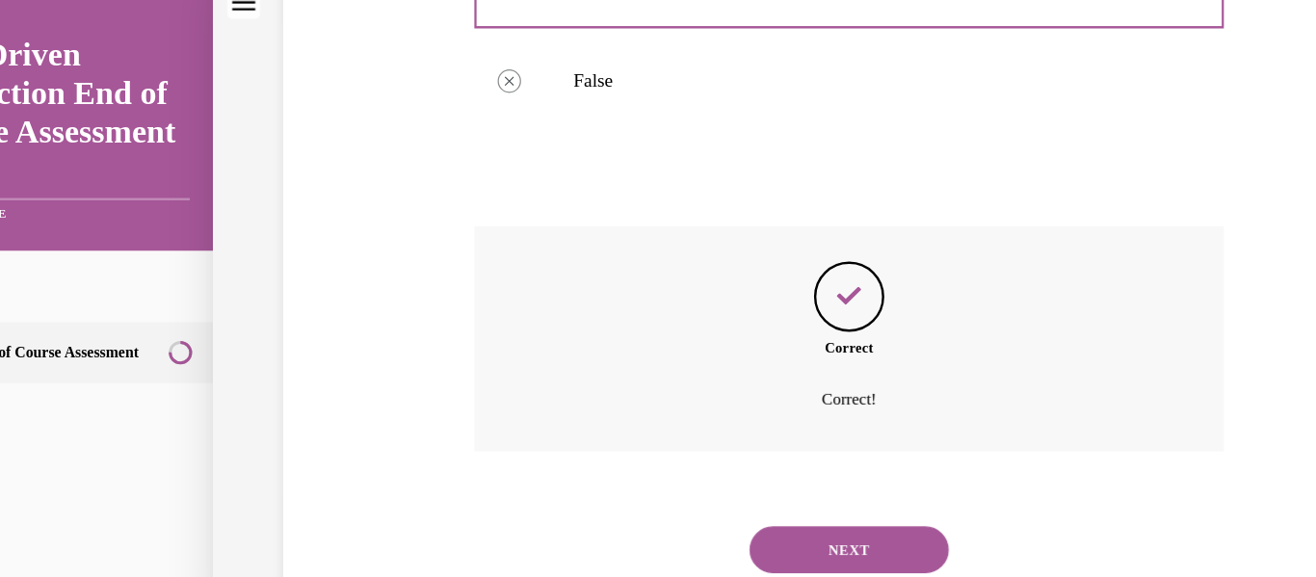
scroll to position [523, 0]
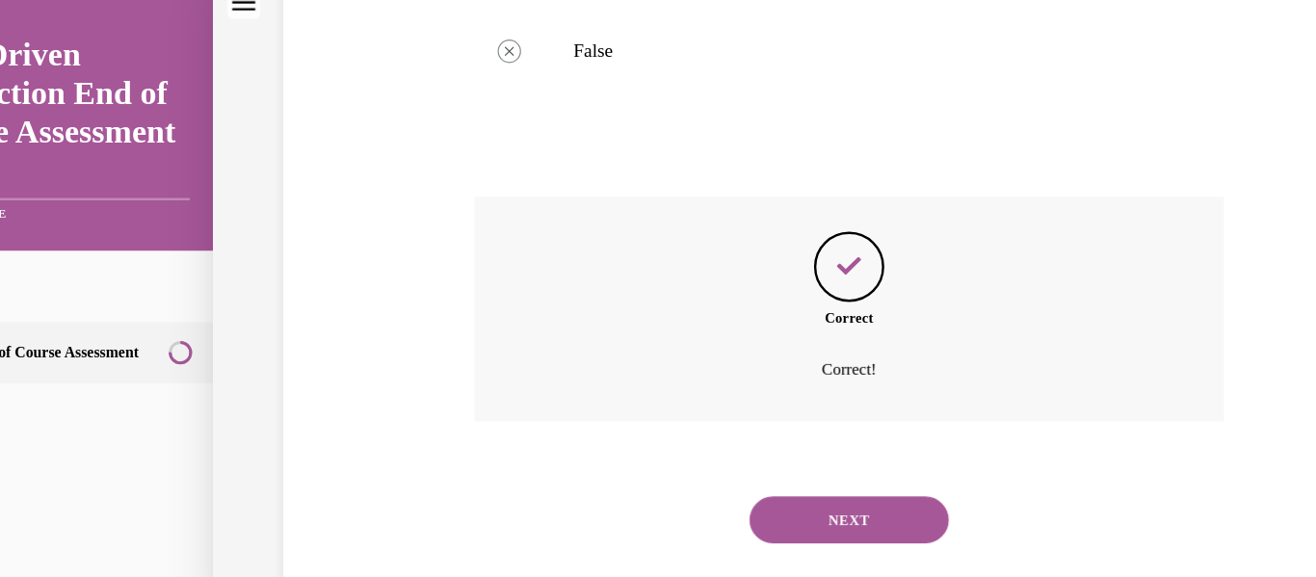
click at [666, 428] on button "NEXT" at bounding box center [678, 424] width 164 height 39
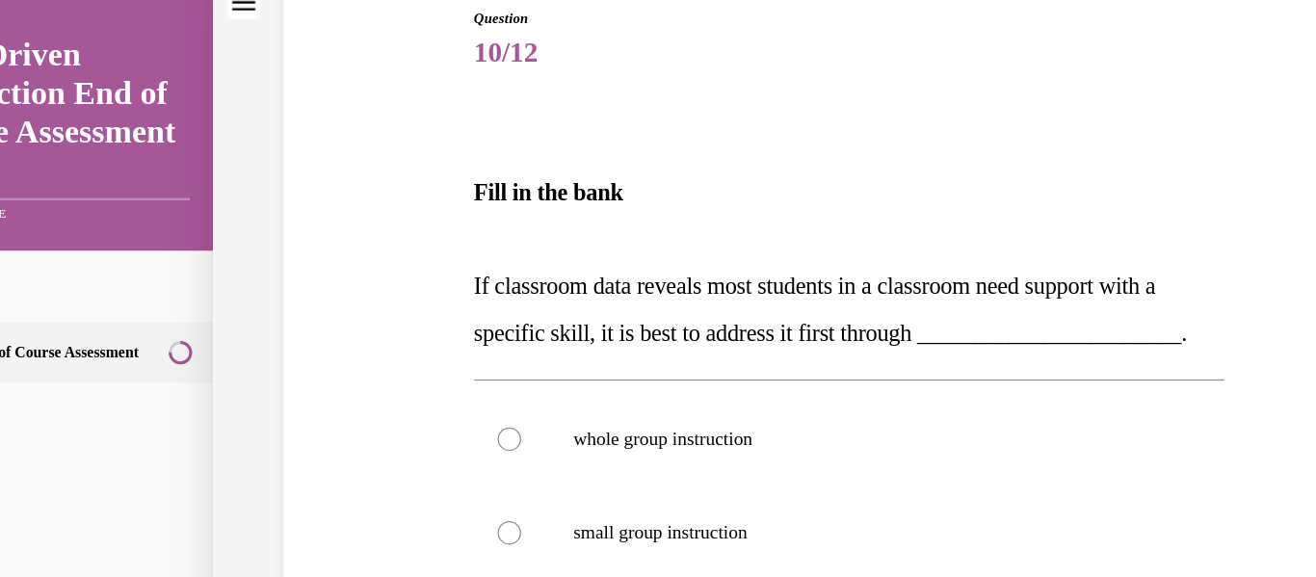
scroll to position [199, 0]
drag, startPoint x: 608, startPoint y: 413, endPoint x: 552, endPoint y: 395, distance: 58.8
click at [552, 366] on p "whole group instruction" at bounding box center [695, 356] width 487 height 19
click at [408, 366] on input "whole group instruction" at bounding box center [398, 356] width 19 height 19
radio input "true"
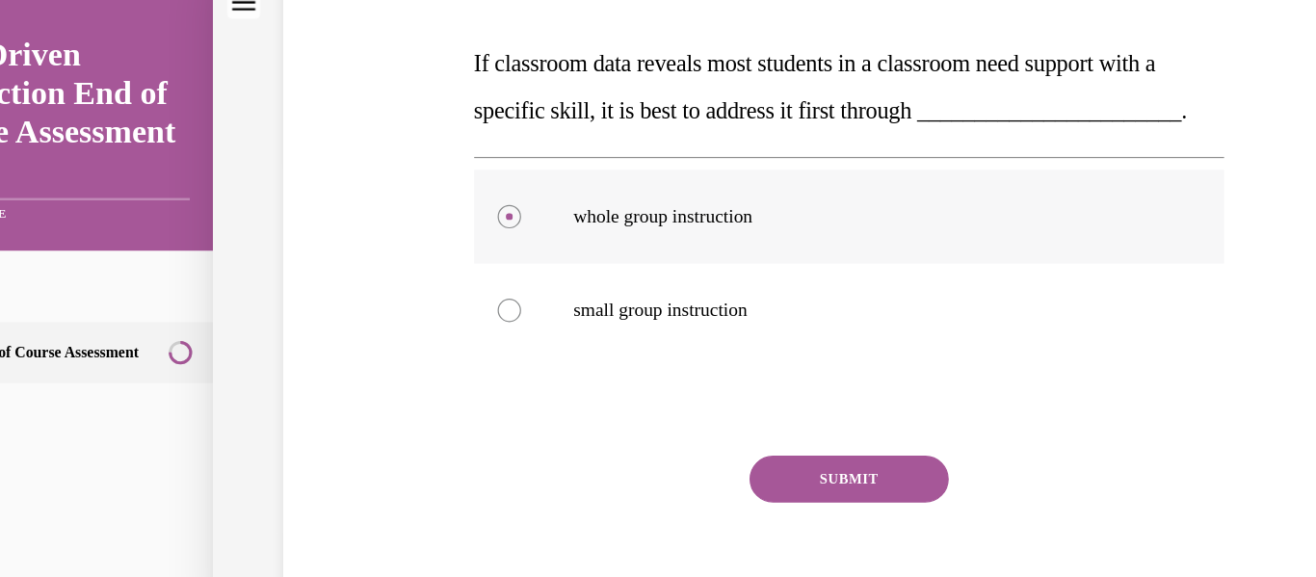
scroll to position [419, 0]
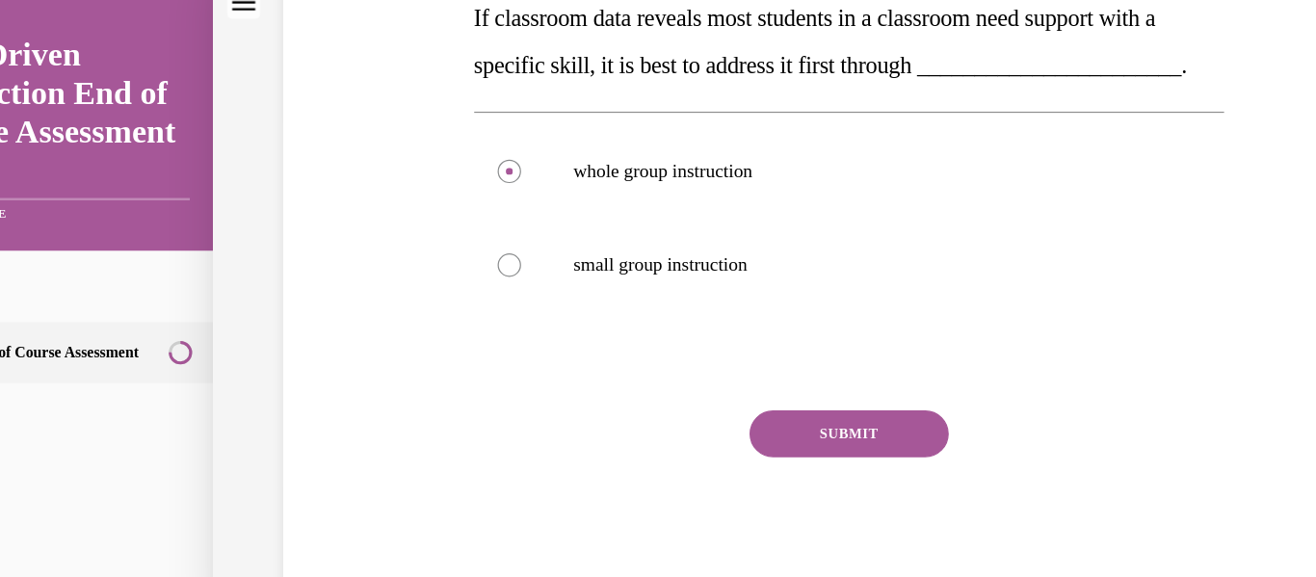
click at [616, 410] on div "SUBMIT NEXT" at bounding box center [679, 412] width 618 height 158
click at [616, 372] on button "SUBMIT" at bounding box center [678, 352] width 164 height 39
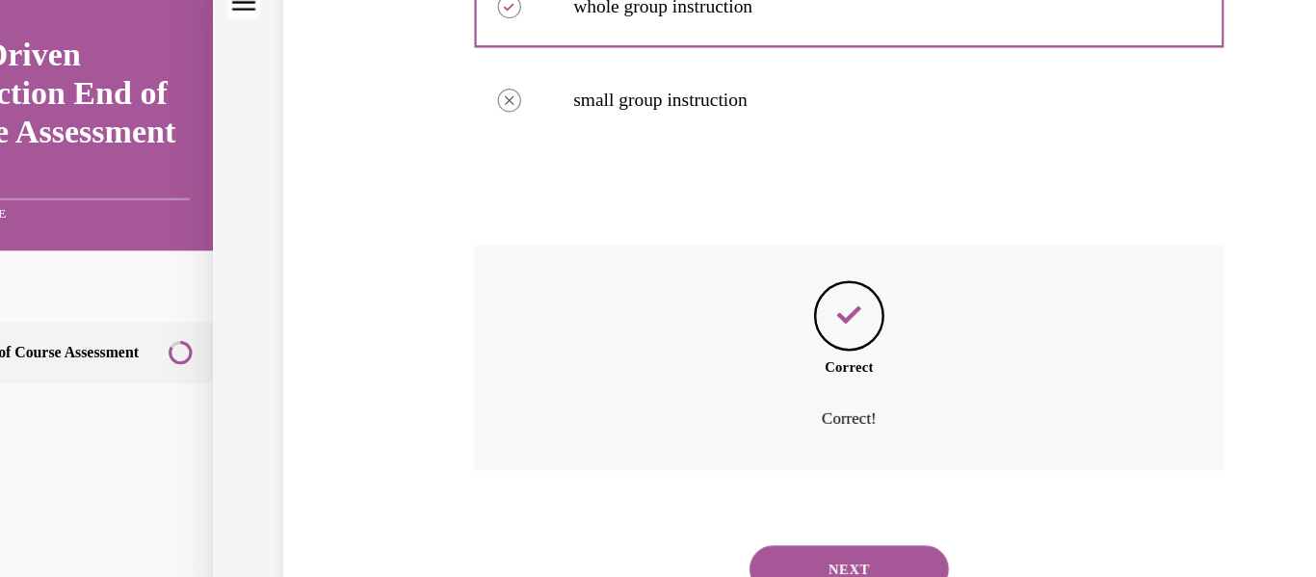
scroll to position [633, 0]
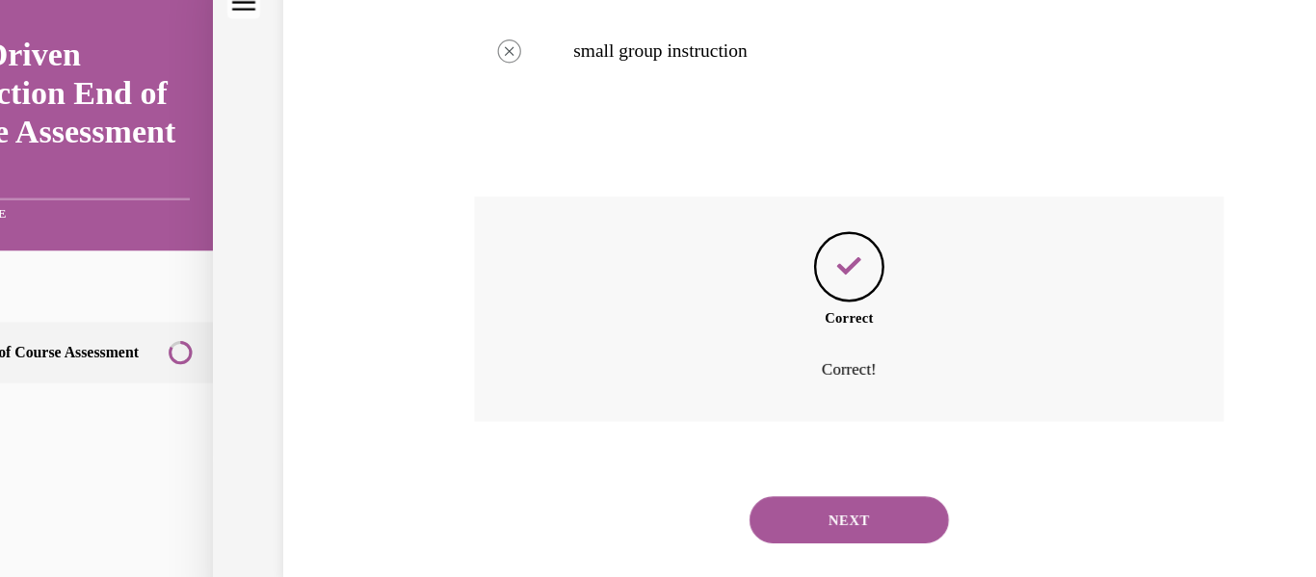
click at [647, 416] on button "NEXT" at bounding box center [678, 424] width 164 height 39
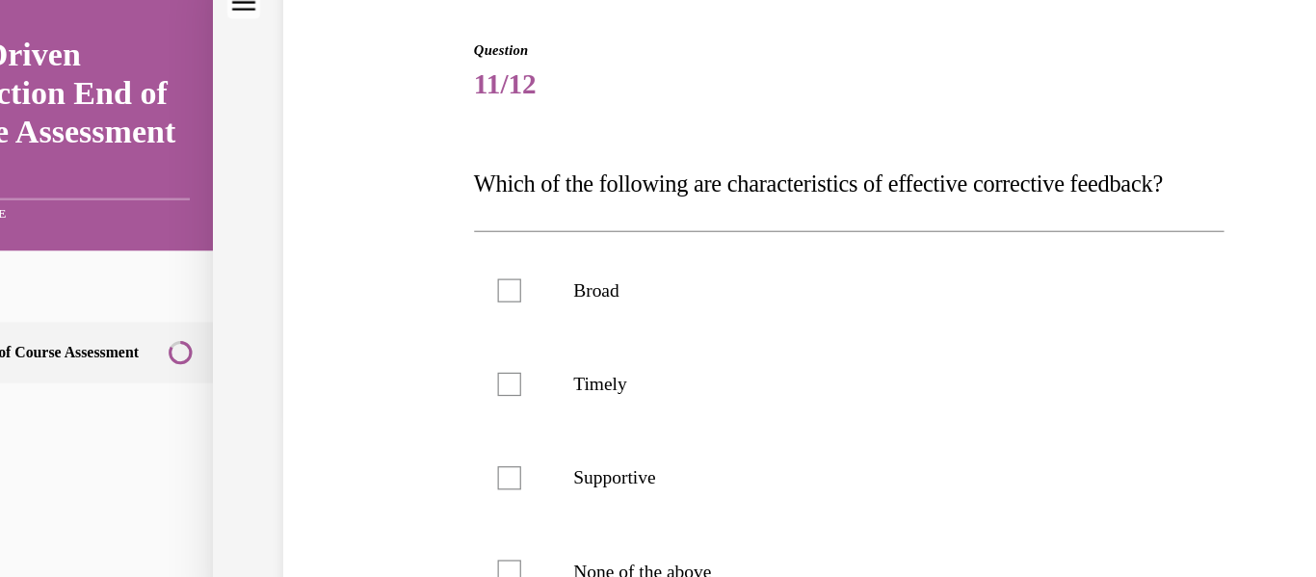
scroll to position [173, 0]
drag, startPoint x: 556, startPoint y: 358, endPoint x: 480, endPoint y: 356, distance: 76.1
drag, startPoint x: 480, startPoint y: 356, endPoint x: 400, endPoint y: 350, distance: 80.2
click at [400, 321] on div at bounding box center [398, 311] width 19 height 19
click at [400, 321] on input "Timely" at bounding box center [398, 311] width 19 height 19
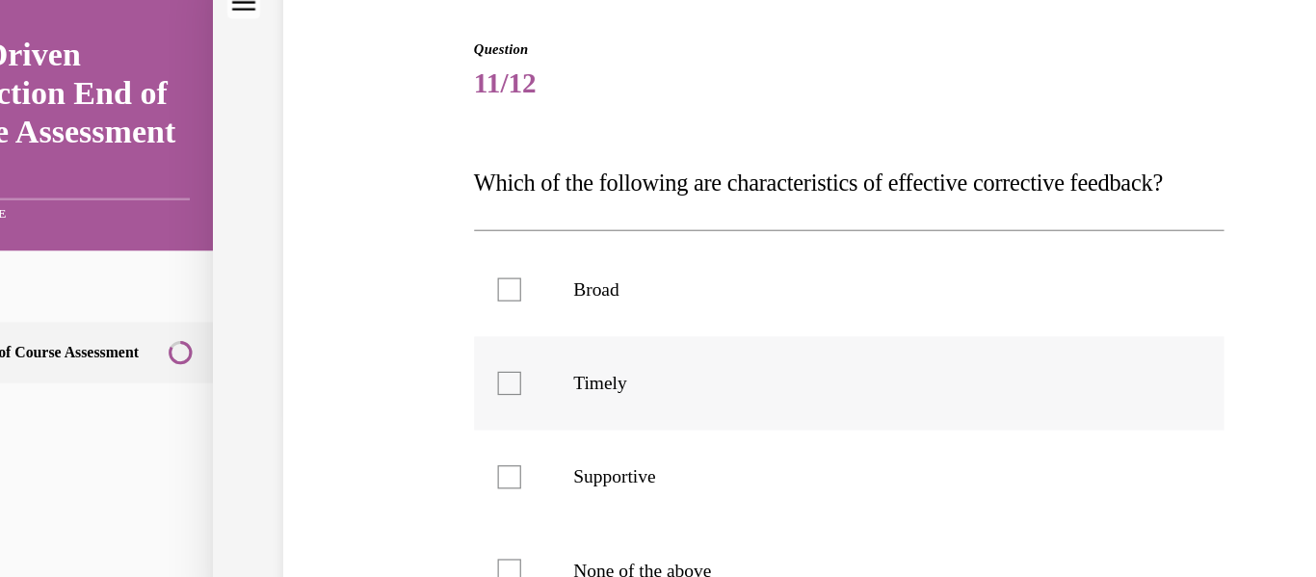
checkbox input "true"
click at [398, 412] on label "Supportive" at bounding box center [679, 388] width 618 height 77
click at [398, 398] on input "Supportive" at bounding box center [398, 388] width 19 height 19
checkbox input "true"
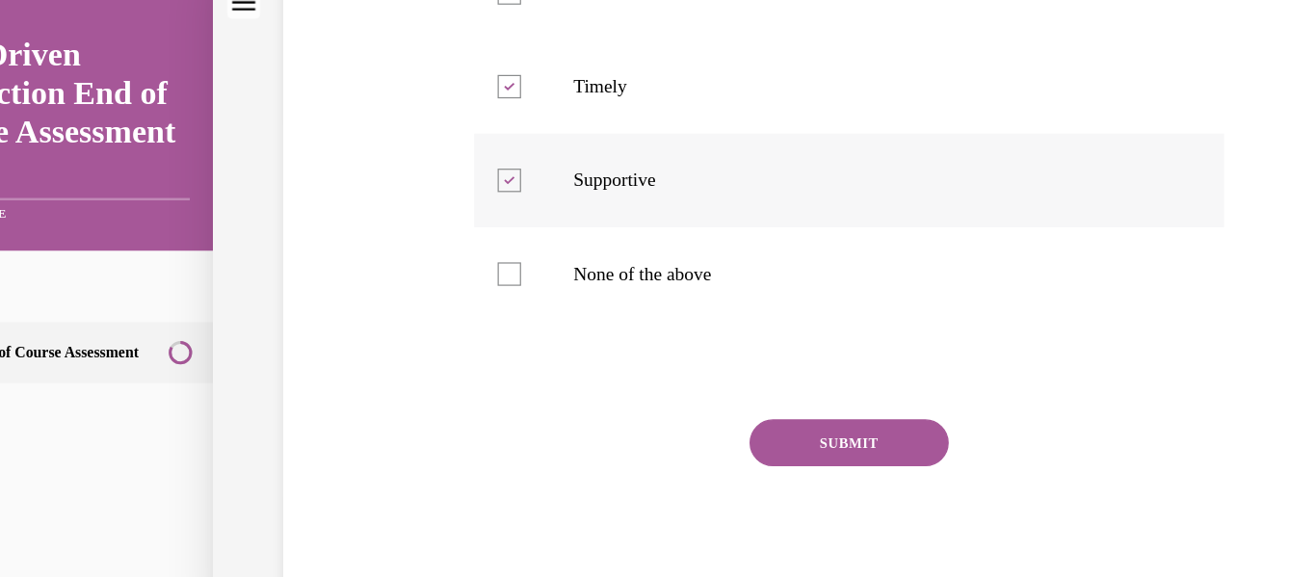
scroll to position [421, 0]
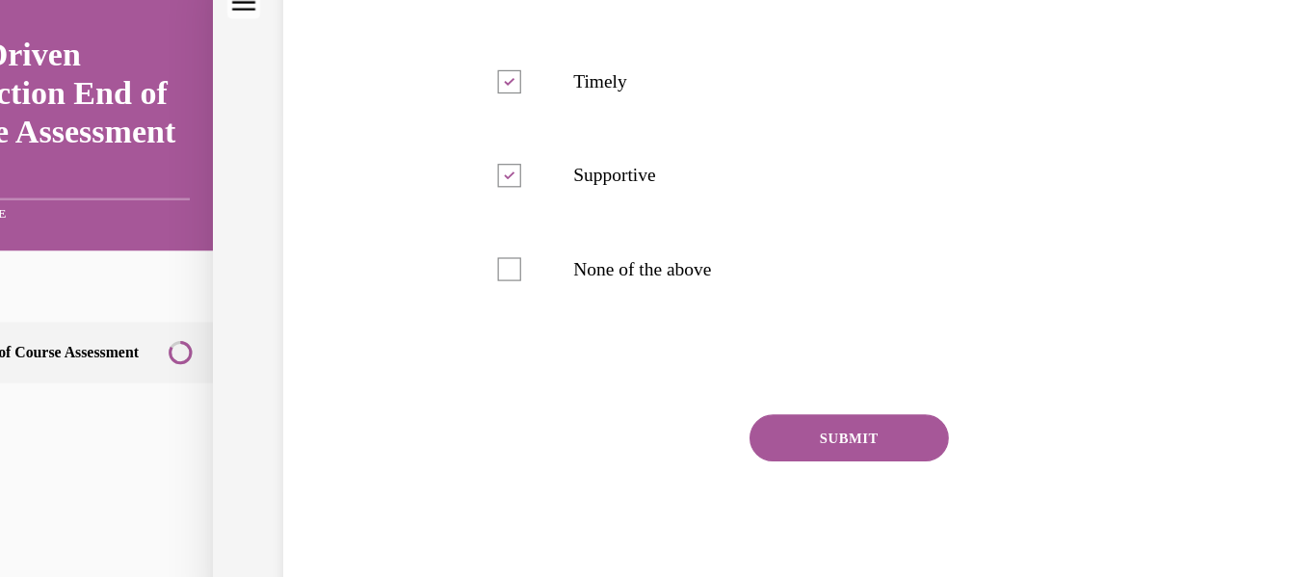
drag, startPoint x: 617, startPoint y: 407, endPoint x: 613, endPoint y: 394, distance: 13.1
click at [613, 376] on button "SUBMIT" at bounding box center [678, 356] width 164 height 39
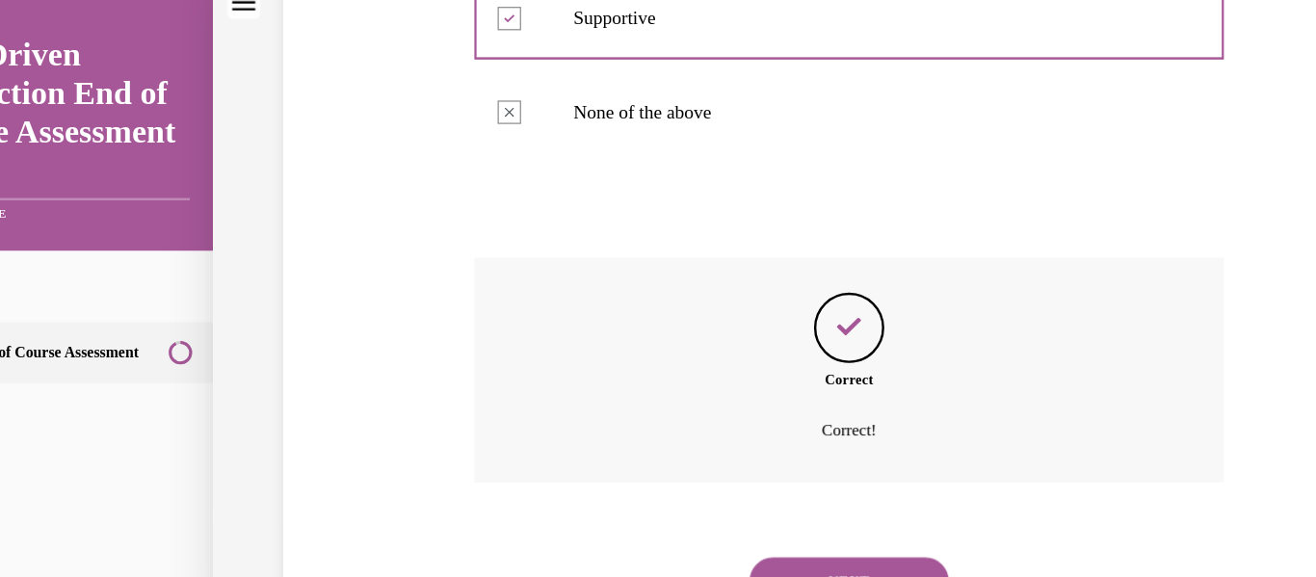
scroll to position [639, 0]
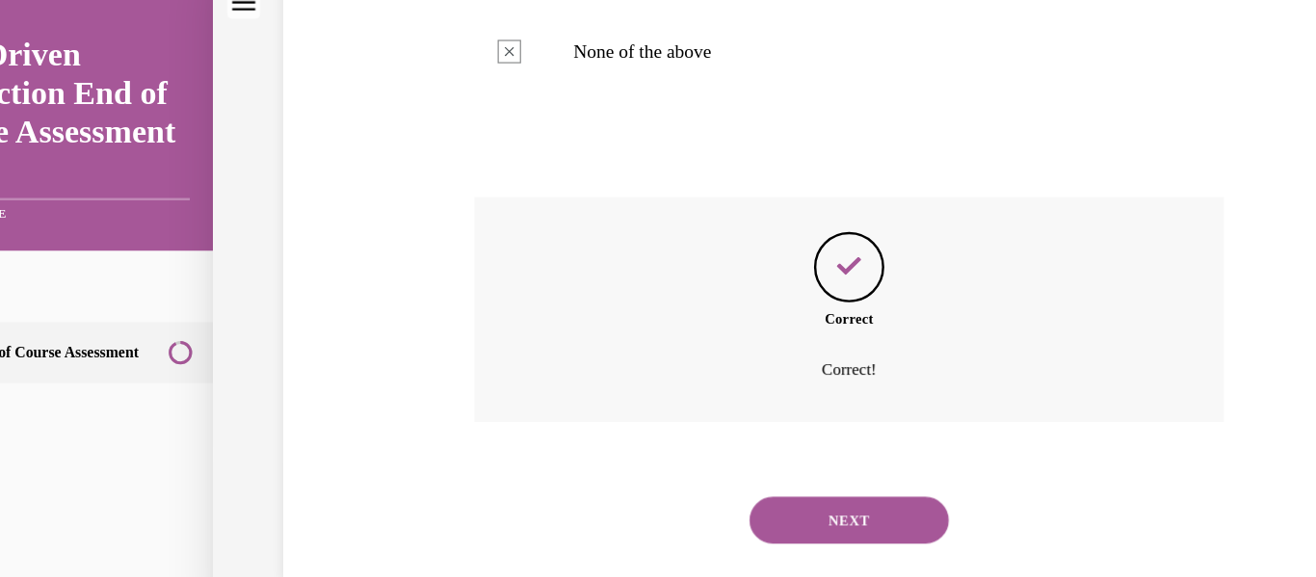
click at [641, 435] on button "NEXT" at bounding box center [678, 424] width 164 height 39
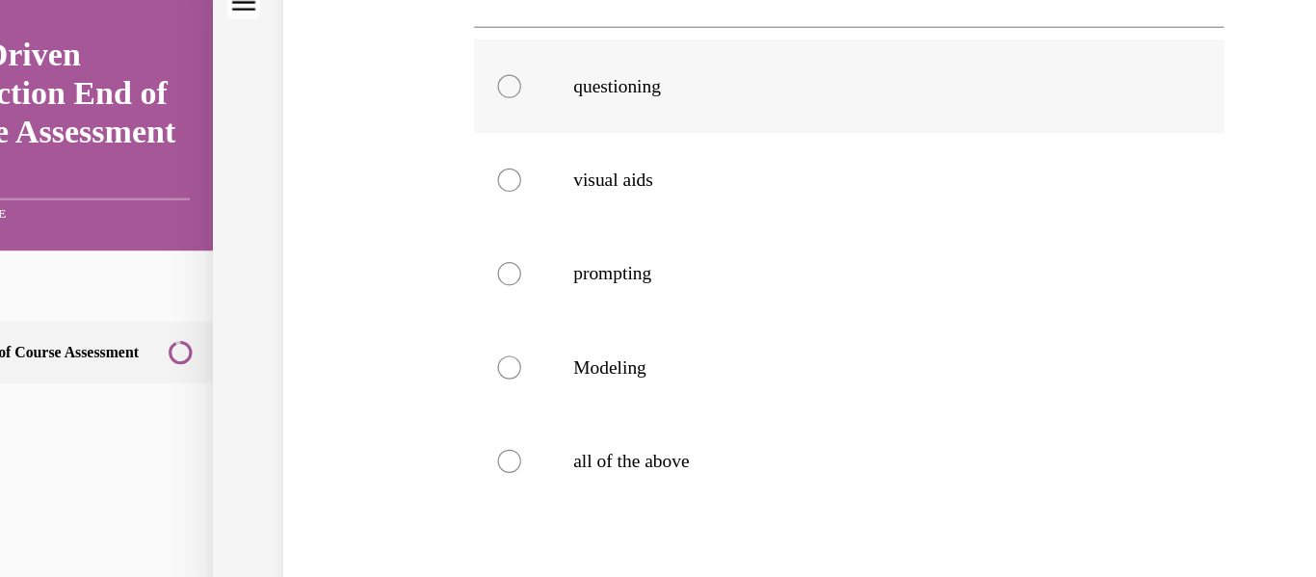
scroll to position [341, 0]
click at [542, 379] on p "all of the above" at bounding box center [695, 374] width 487 height 19
click at [408, 379] on input "all of the above" at bounding box center [398, 374] width 19 height 19
radio input "true"
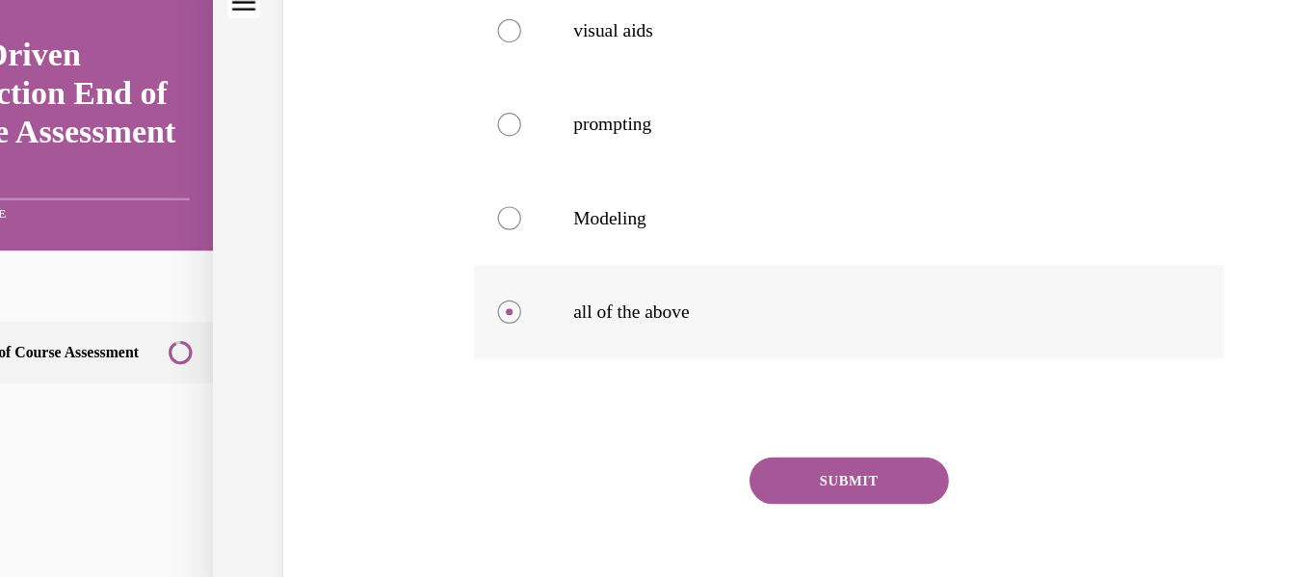
click at [639, 383] on button "SUBMIT" at bounding box center [678, 391] width 164 height 39
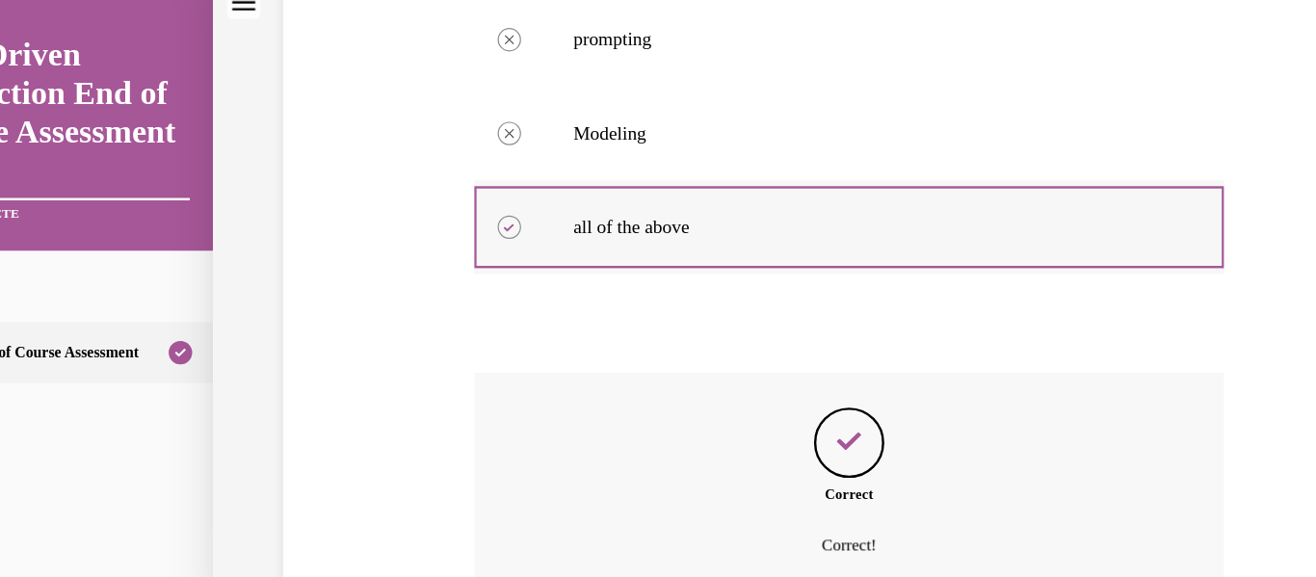
scroll to position [677, 0]
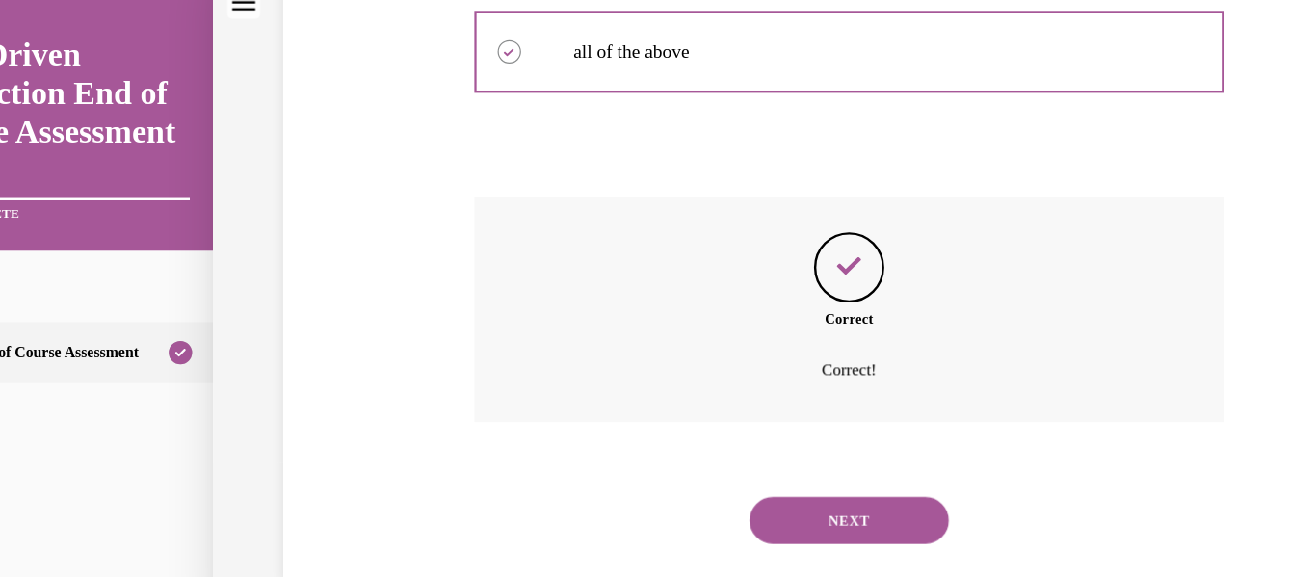
click at [642, 441] on button "NEXT" at bounding box center [678, 424] width 164 height 39
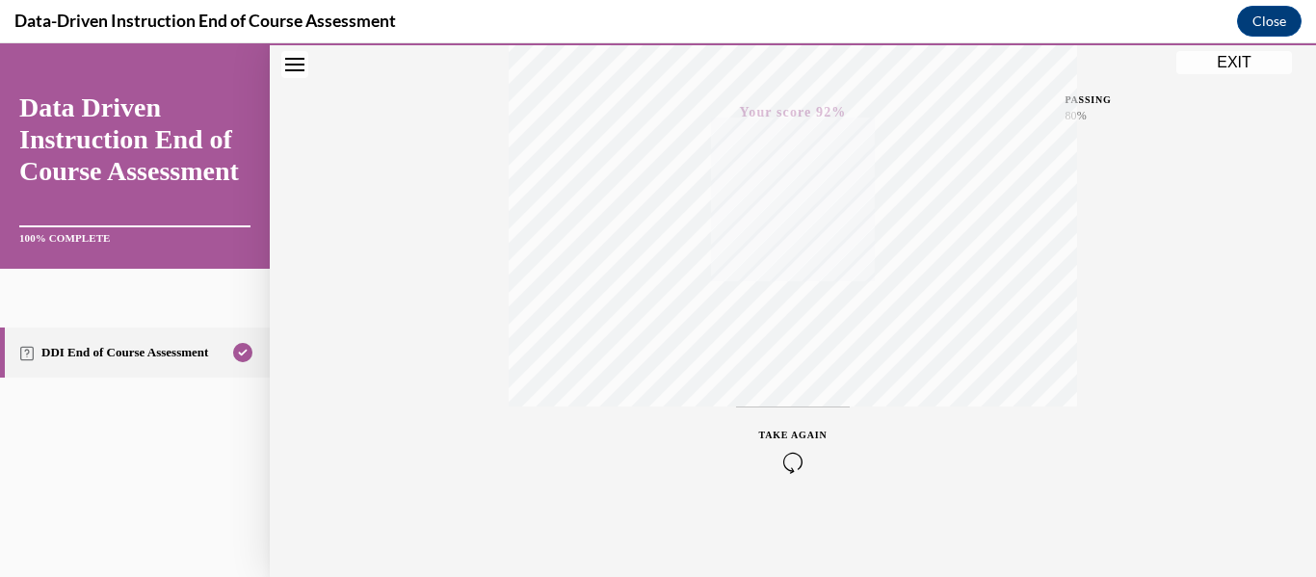
scroll to position [454, 0]
click at [1212, 67] on button "EXIT" at bounding box center [1234, 62] width 116 height 23
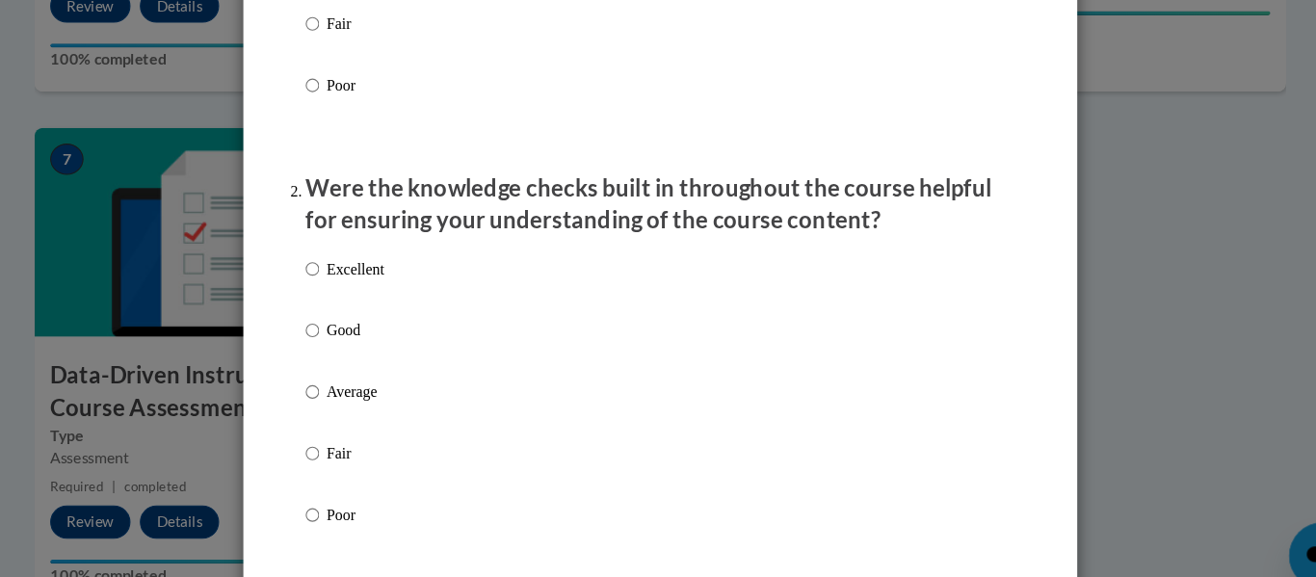
scroll to position [209, 0]
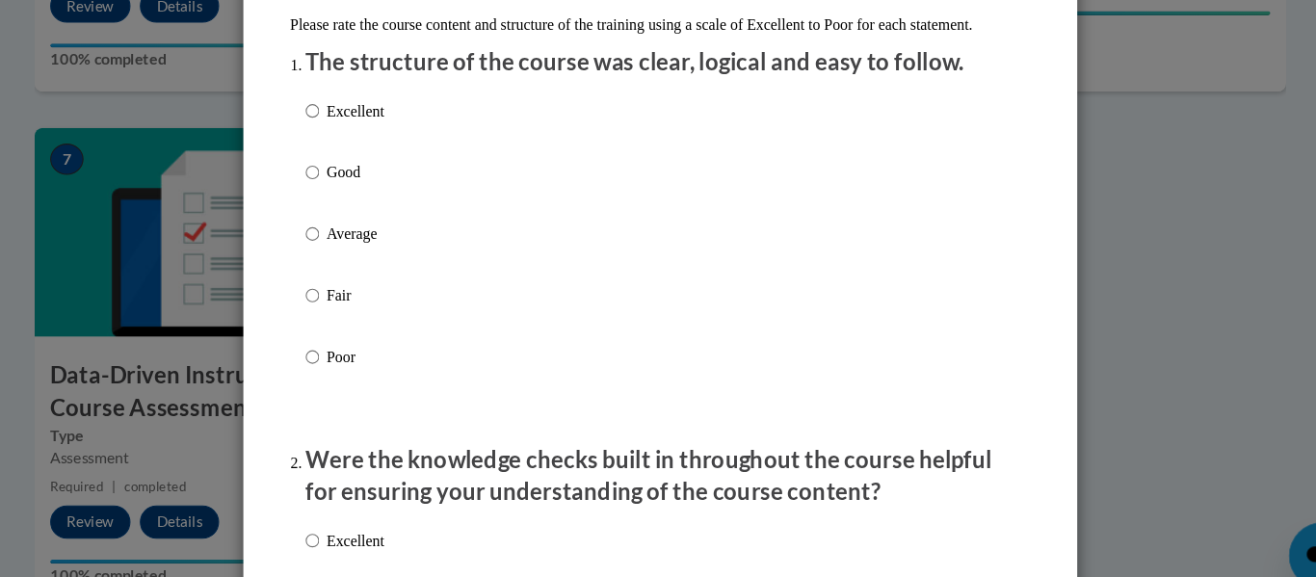
click at [388, 130] on p "Excellent" at bounding box center [376, 119] width 53 height 21
click at [343, 130] on input "Excellent" at bounding box center [336, 119] width 13 height 21
radio input "true"
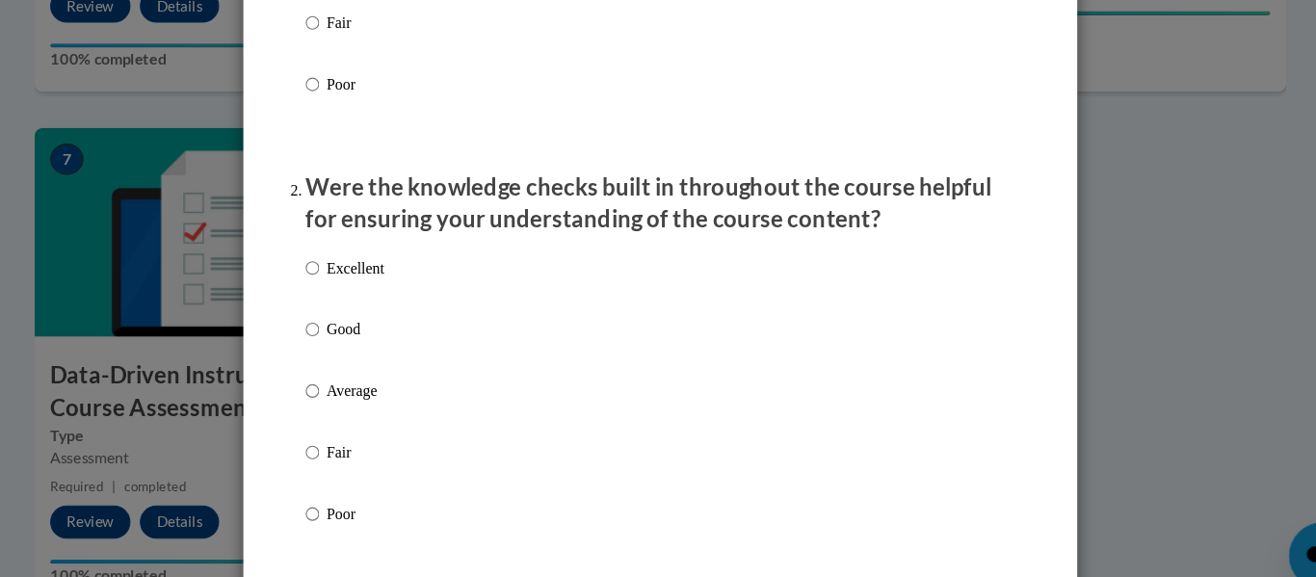
scroll to position [468, 0]
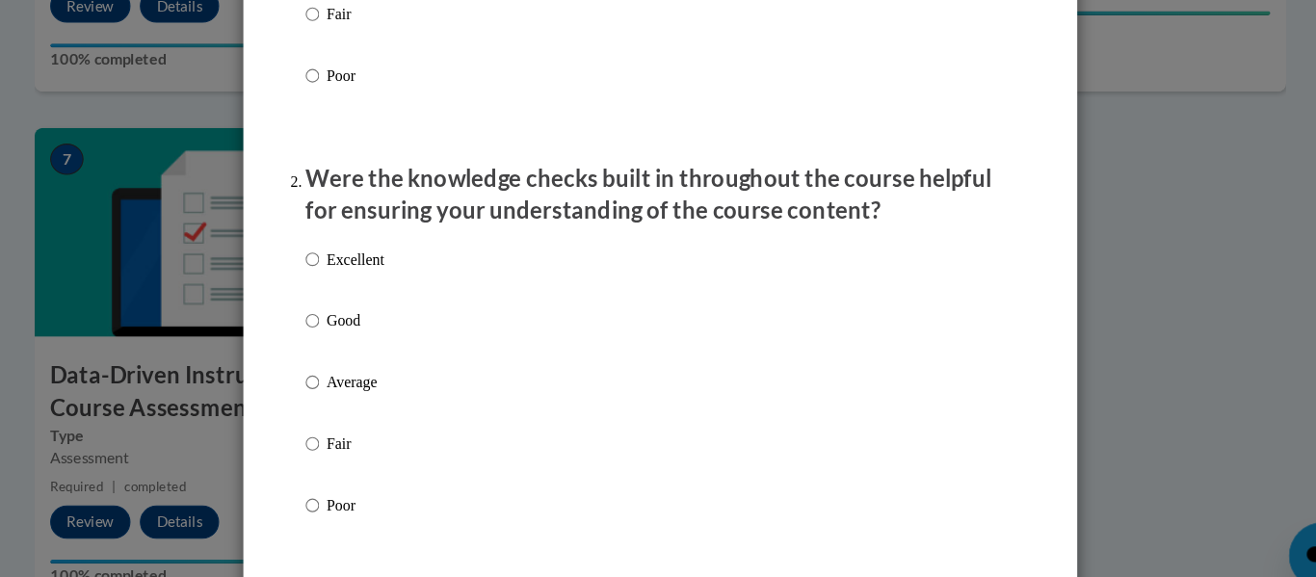
click at [399, 285] on div "Excellent Good Average Fair Poor" at bounding box center [657, 394] width 655 height 314
click at [382, 268] on p "Excellent" at bounding box center [376, 257] width 53 height 21
click at [343, 268] on input "Excellent" at bounding box center [336, 257] width 13 height 21
radio input "true"
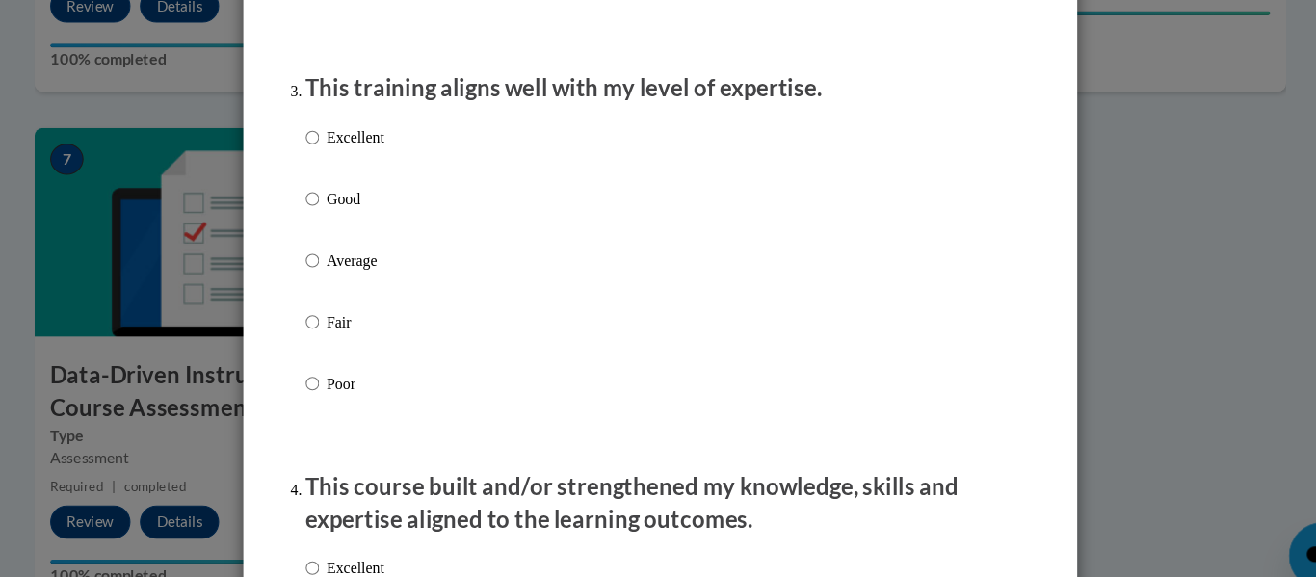
scroll to position [948, 0]
click at [369, 156] on p "Excellent" at bounding box center [376, 145] width 53 height 21
click at [343, 156] on input "Excellent" at bounding box center [336, 145] width 13 height 21
radio input "true"
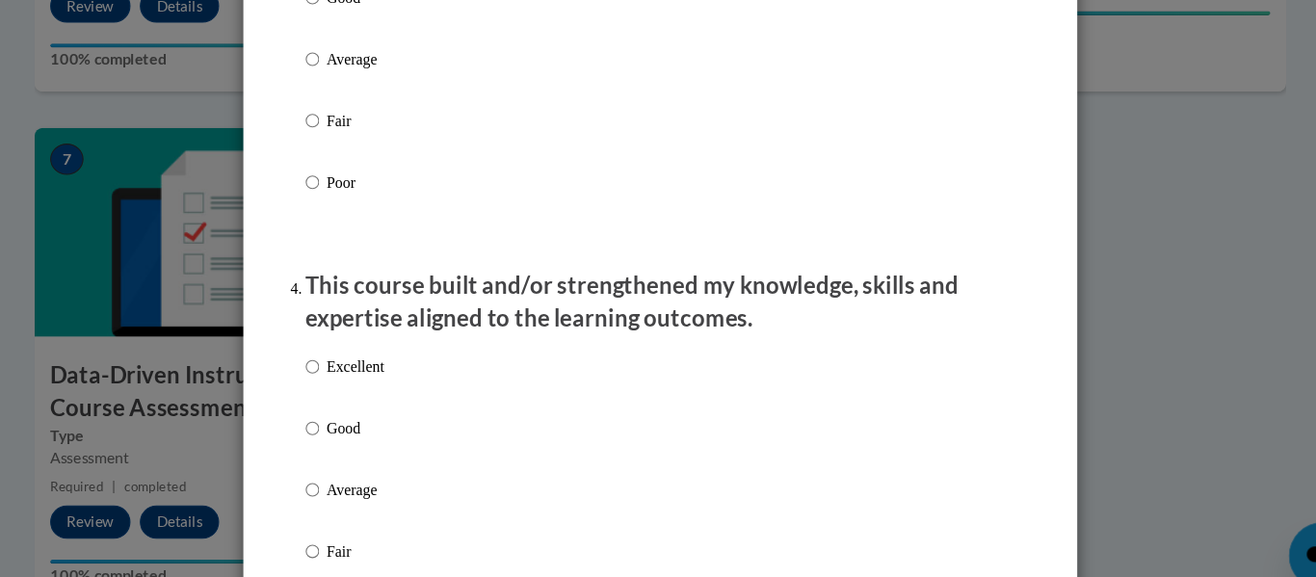
scroll to position [1140, 0]
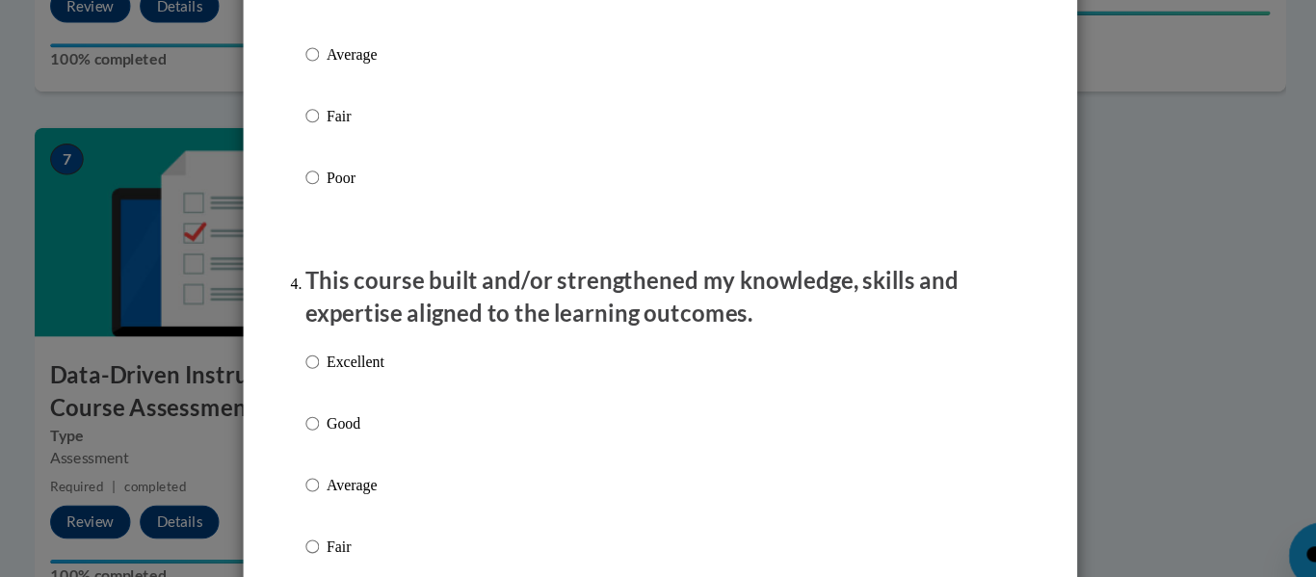
click at [381, 362] on p "Excellent" at bounding box center [376, 351] width 53 height 21
click at [343, 362] on input "Excellent" at bounding box center [336, 351] width 13 height 21
radio input "true"
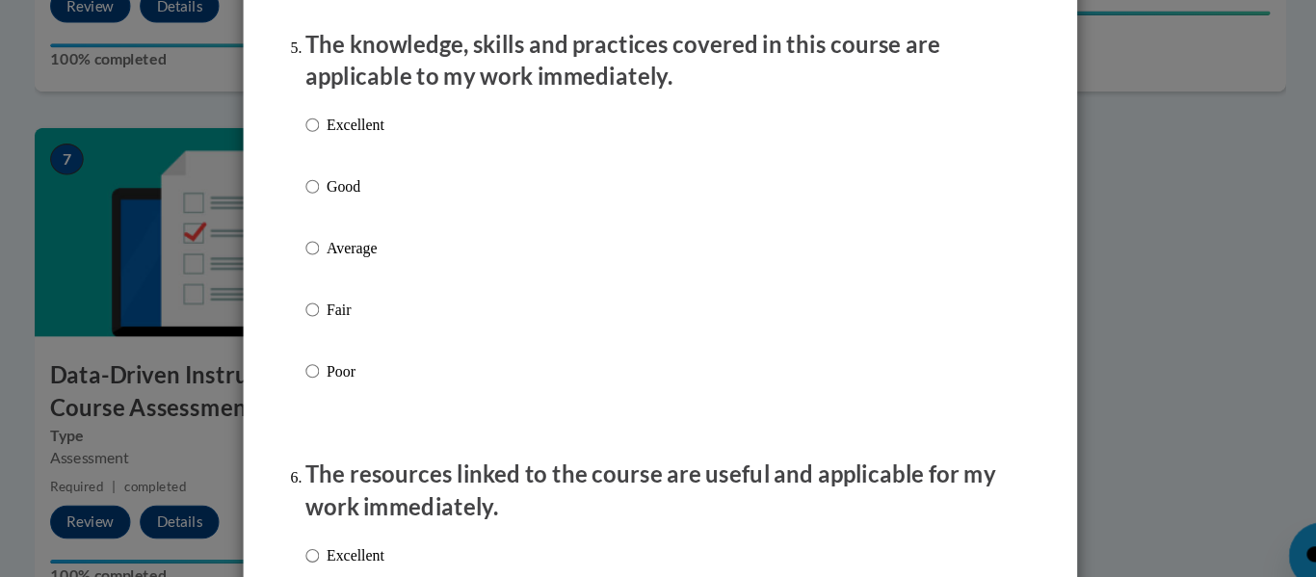
scroll to position [1770, 0]
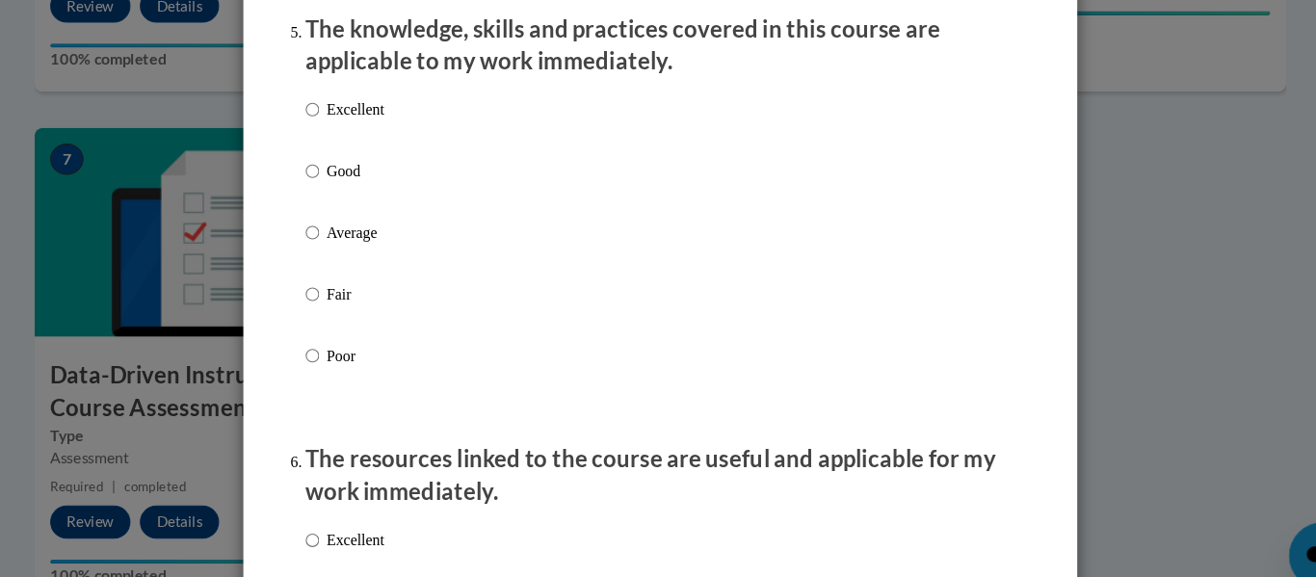
click at [390, 127] on p "Excellent" at bounding box center [376, 118] width 53 height 21
click at [343, 127] on input "Excellent" at bounding box center [336, 118] width 13 height 21
radio input "true"
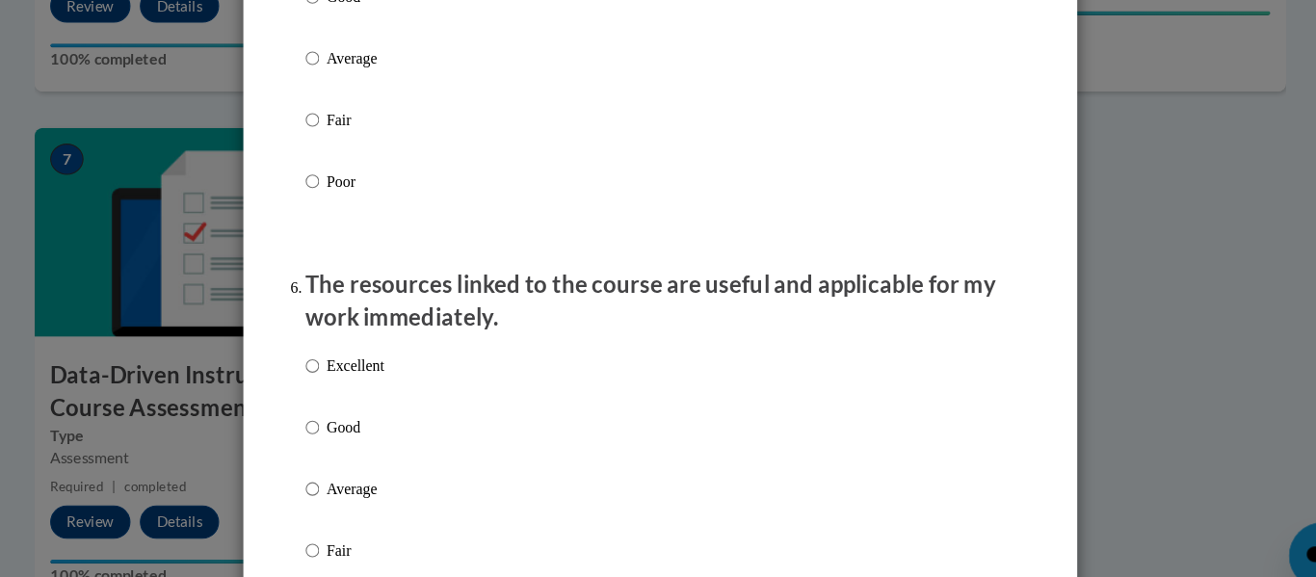
click at [381, 366] on p "Excellent" at bounding box center [376, 355] width 53 height 21
click at [343, 366] on input "Excellent" at bounding box center [336, 355] width 13 height 21
radio input "true"
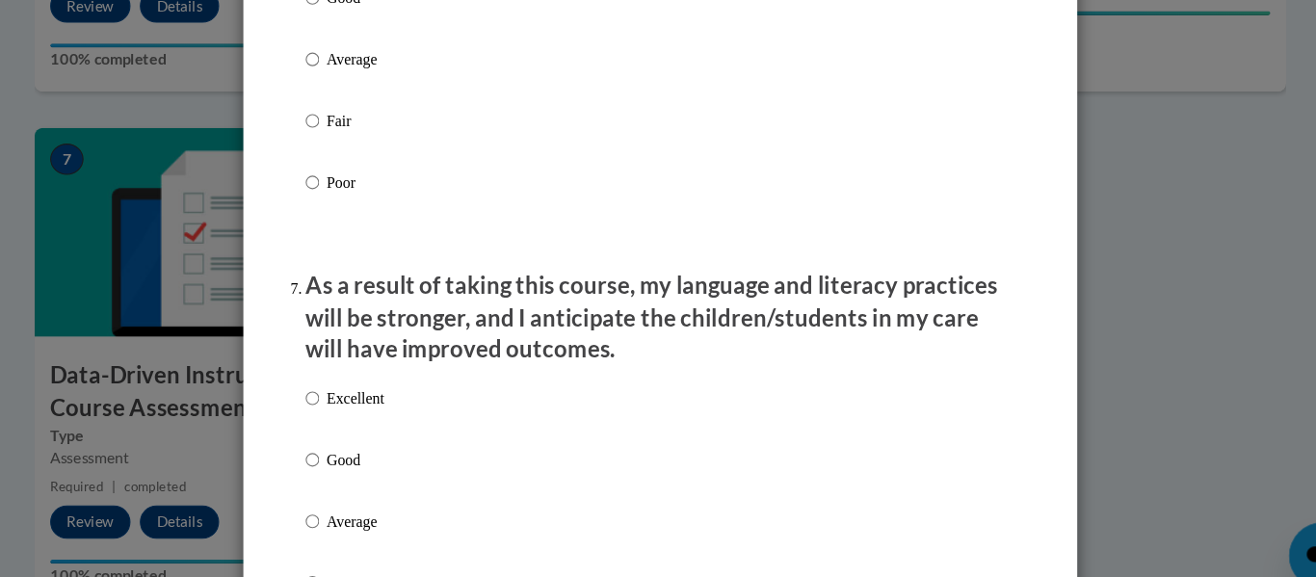
scroll to position [2326, 0]
click at [386, 397] on p "Excellent" at bounding box center [376, 386] width 53 height 21
click at [343, 397] on input "Excellent" at bounding box center [336, 386] width 13 height 21
radio input "true"
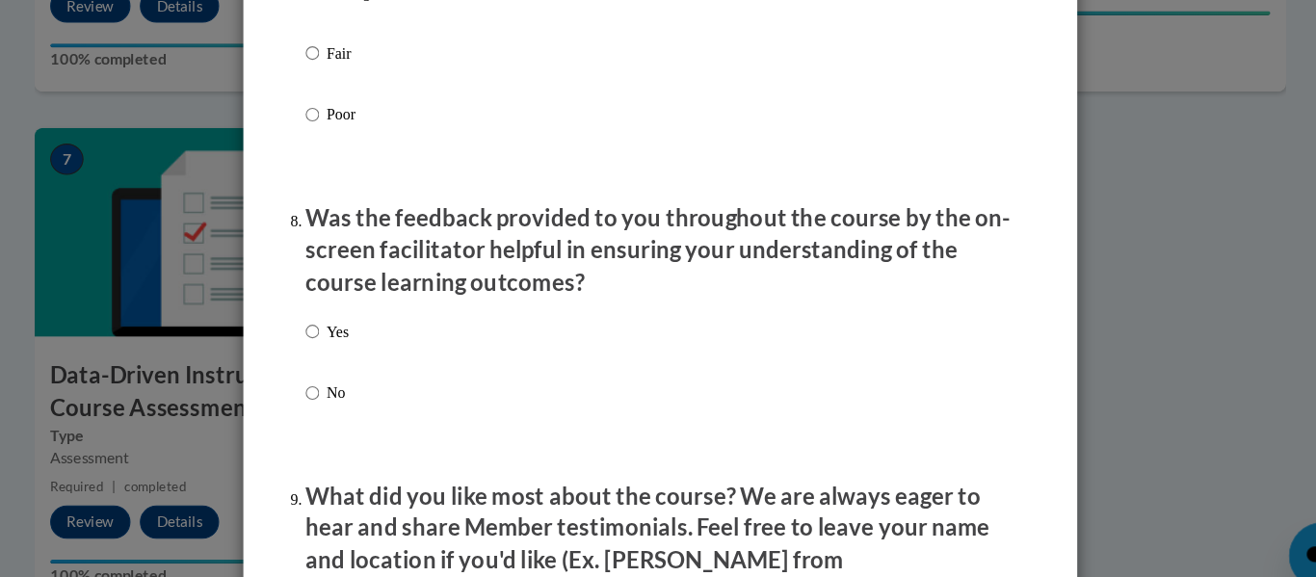
scroll to position [2816, 0]
click at [360, 335] on p "Yes" at bounding box center [360, 324] width 20 height 21
click at [343, 335] on input "Yes" at bounding box center [336, 324] width 13 height 21
radio input "true"
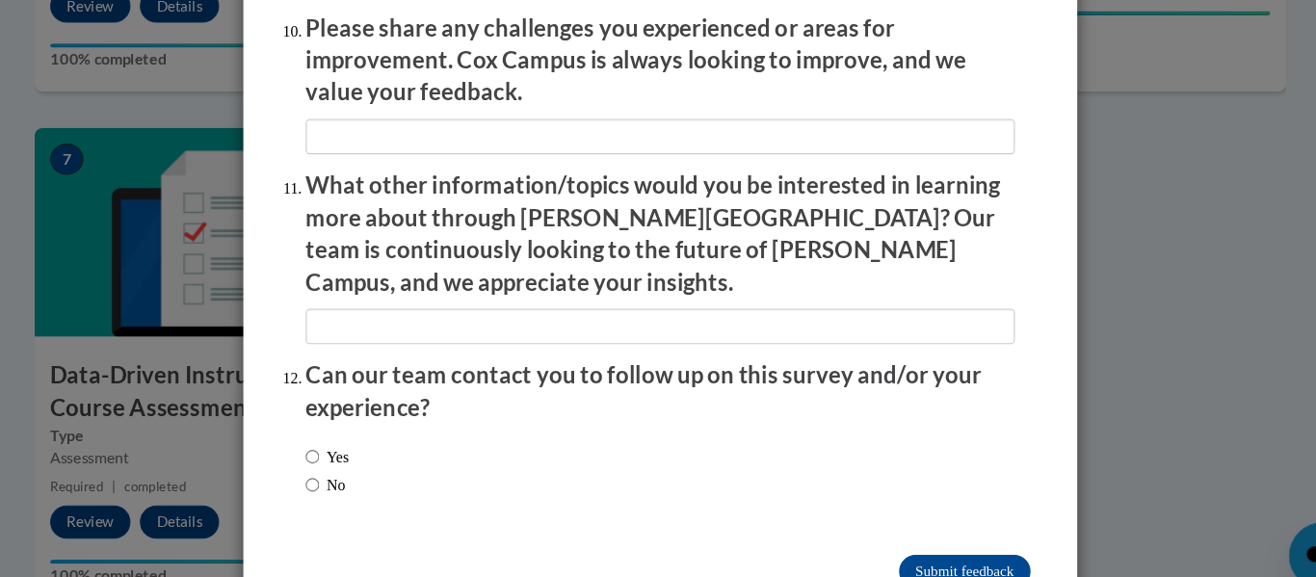
scroll to position [3426, 0]
click at [352, 428] on label "Yes" at bounding box center [349, 438] width 39 height 21
click at [343, 428] on input "Yes" at bounding box center [336, 438] width 13 height 21
radio input "true"
click at [922, 529] on input "Submit feedback" at bounding box center [939, 544] width 121 height 31
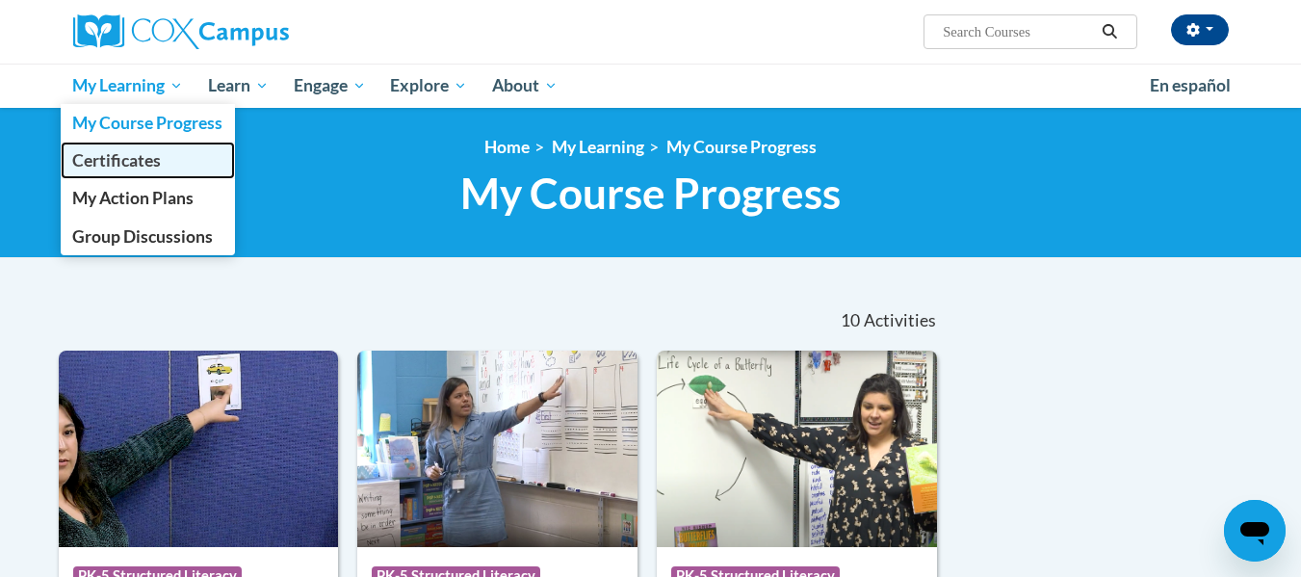
click at [159, 158] on span "Certificates" at bounding box center [116, 160] width 89 height 20
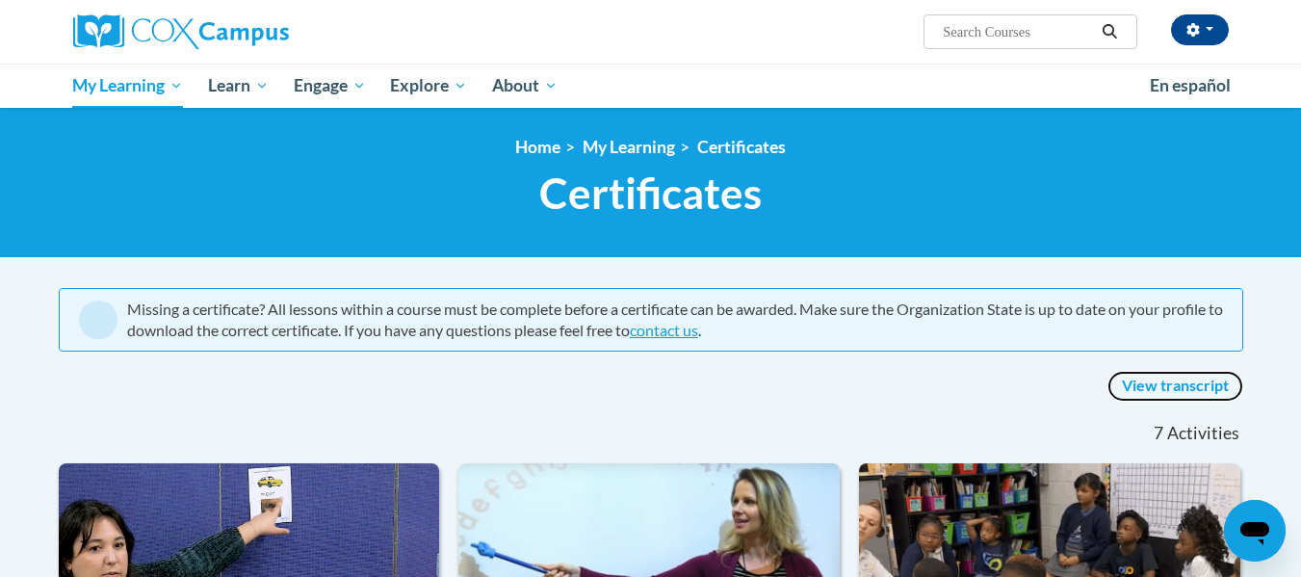
click at [1149, 381] on link "View transcript" at bounding box center [1176, 386] width 136 height 31
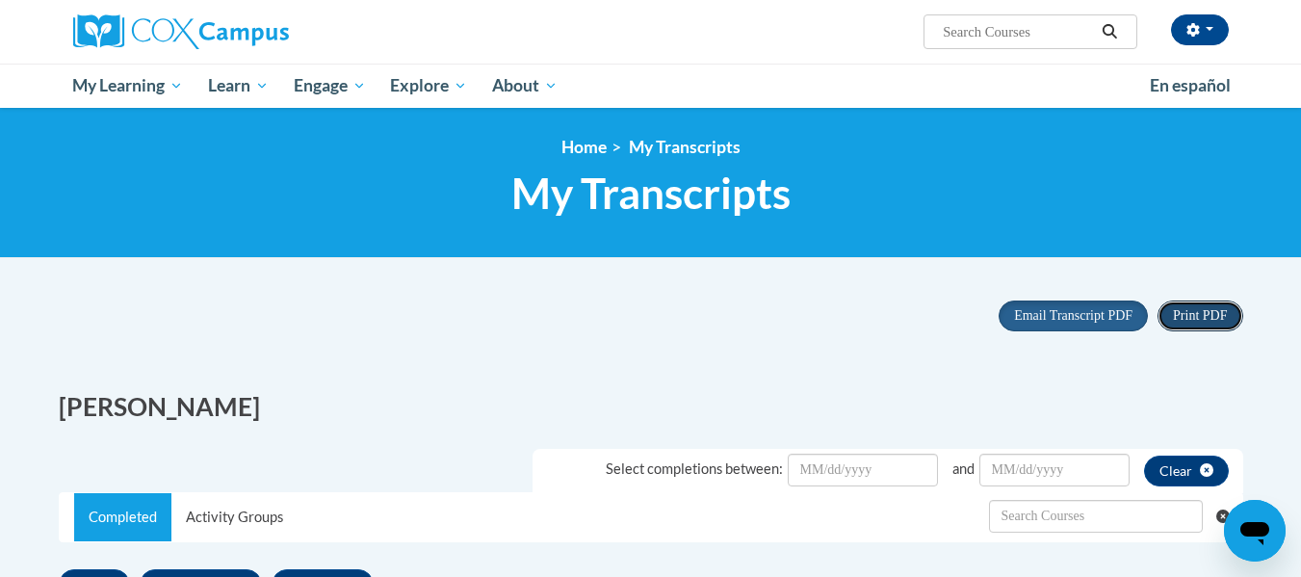
click at [1198, 310] on span "Print PDF" at bounding box center [1200, 315] width 54 height 14
